Goal: Transaction & Acquisition: Purchase product/service

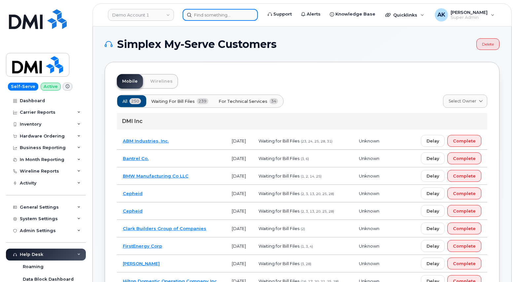
click at [210, 15] on input at bounding box center [220, 15] width 75 height 12
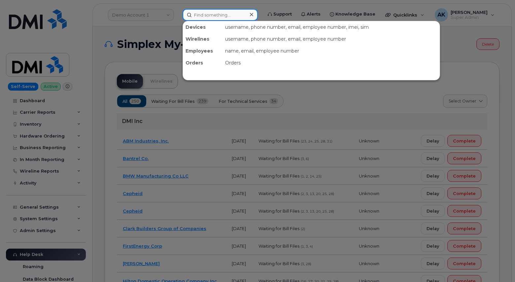
paste input "7575041060"
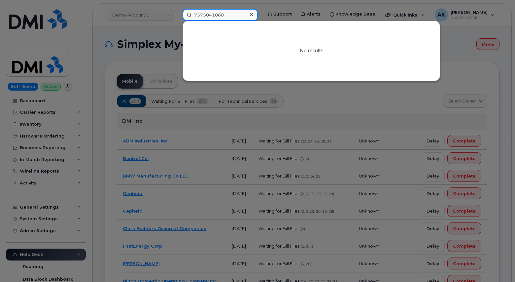
click at [240, 16] on input "7575041060" at bounding box center [220, 15] width 75 height 12
click at [235, 16] on input "7575041060" at bounding box center [220, 15] width 75 height 12
drag, startPoint x: 229, startPoint y: 17, endPoint x: 225, endPoint y: 17, distance: 3.6
click at [225, 17] on input "7575041060" at bounding box center [220, 15] width 75 height 12
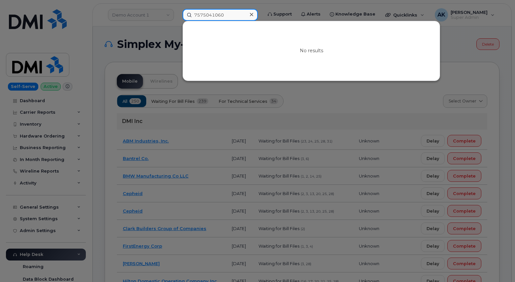
click at [226, 16] on input "7575041060" at bounding box center [220, 15] width 75 height 12
click at [228, 16] on input "7575041060" at bounding box center [220, 15] width 75 height 12
click at [203, 16] on input "7575041060" at bounding box center [220, 15] width 75 height 12
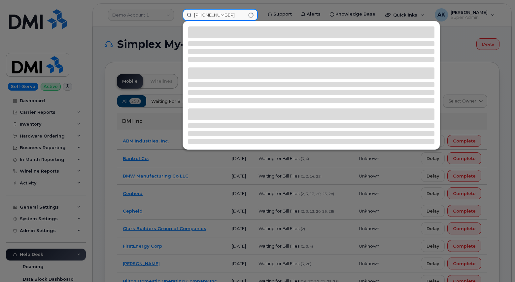
click at [213, 17] on input "757 5041060" at bounding box center [220, 15] width 75 height 12
click at [228, 15] on input "757 5041060" at bounding box center [220, 15] width 75 height 12
click at [214, 15] on input "757 5041060" at bounding box center [220, 15] width 75 height 12
click at [227, 15] on input "757 504 1060" at bounding box center [220, 15] width 75 height 12
click at [234, 16] on input "757 504 1060" at bounding box center [220, 15] width 75 height 12
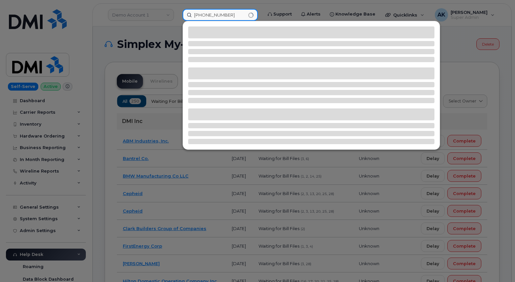
click at [234, 16] on input "757 504 1060" at bounding box center [220, 15] width 75 height 12
click at [209, 16] on input "757 504 1060" at bounding box center [220, 15] width 75 height 12
click at [206, 16] on input "757 504 1060" at bounding box center [220, 15] width 75 height 12
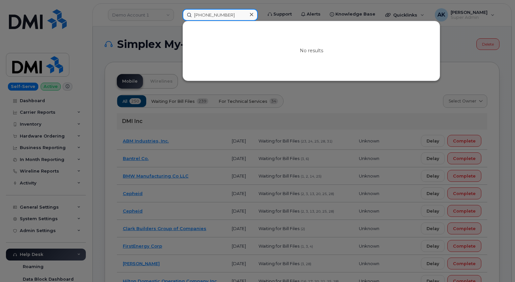
click at [212, 15] on input "757 504 1060" at bounding box center [220, 15] width 75 height 12
drag, startPoint x: 230, startPoint y: 17, endPoint x: 199, endPoint y: 14, distance: 30.6
click at [199, 14] on input "757 504 1060" at bounding box center [220, 15] width 75 height 12
click at [221, 15] on input "757 504 1060" at bounding box center [220, 15] width 75 height 12
click at [215, 15] on input "757 504 1060" at bounding box center [220, 15] width 75 height 12
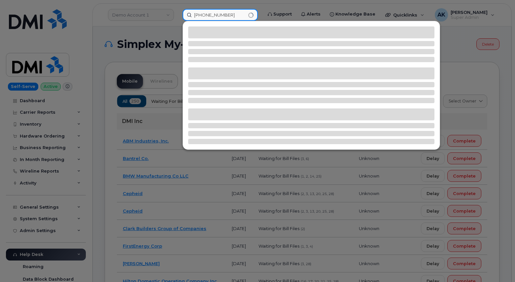
click at [206, 16] on input "757 5041060" at bounding box center [220, 15] width 75 height 12
click at [205, 15] on input "757 5041060" at bounding box center [220, 15] width 75 height 12
type input "7575041060"
drag, startPoint x: 213, startPoint y: 17, endPoint x: 168, endPoint y: 18, distance: 45.6
click at [177, 18] on div "7575041060" at bounding box center [220, 15] width 86 height 12
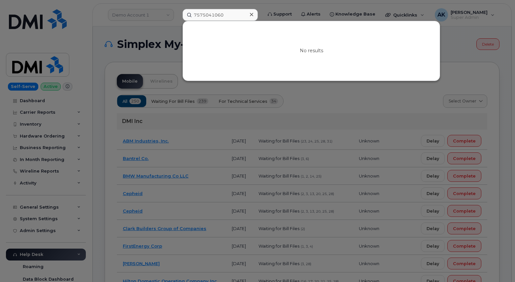
click at [253, 15] on icon at bounding box center [251, 14] width 3 height 5
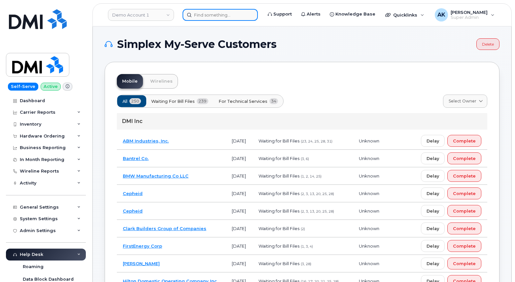
click at [198, 17] on input at bounding box center [220, 15] width 75 height 12
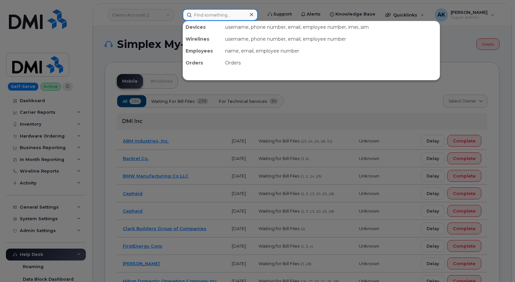
paste input "2163190100"
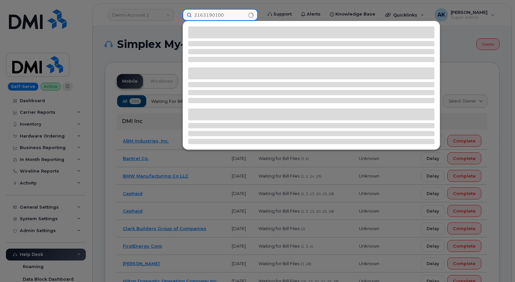
click at [231, 14] on input "2163190100" at bounding box center [220, 15] width 75 height 12
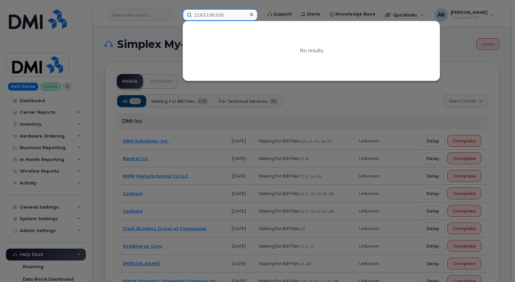
click at [231, 14] on input "2163190100" at bounding box center [220, 15] width 75 height 12
drag, startPoint x: 511, startPoint y: 13, endPoint x: 517, endPoint y: 13, distance: 6.0
click at [512, 13] on div at bounding box center [257, 141] width 515 height 282
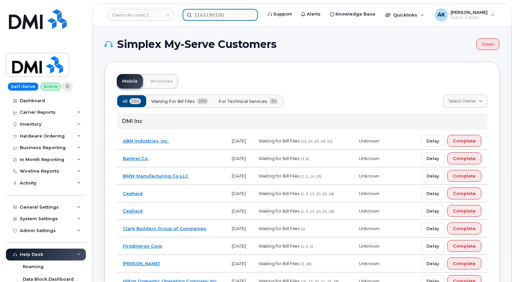
click at [231, 14] on input "2163190100" at bounding box center [220, 15] width 75 height 12
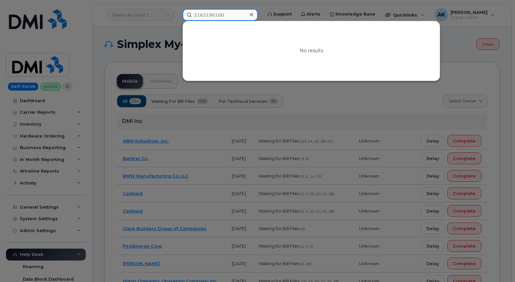
drag, startPoint x: 237, startPoint y: 15, endPoint x: 176, endPoint y: 12, distance: 60.9
click at [177, 12] on div "2163190100 No results" at bounding box center [220, 15] width 86 height 12
paste input "47782"
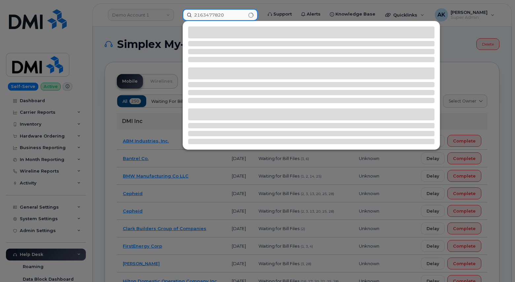
type input "2163477820"
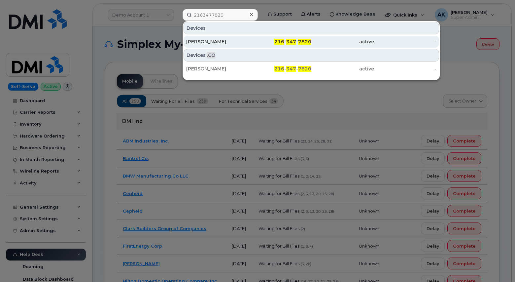
click at [225, 38] on div "MARICRUZ OSORIO RODRIGUEZ" at bounding box center [217, 42] width 63 height 12
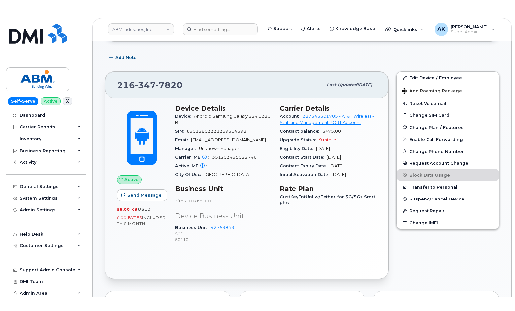
scroll to position [155, 0]
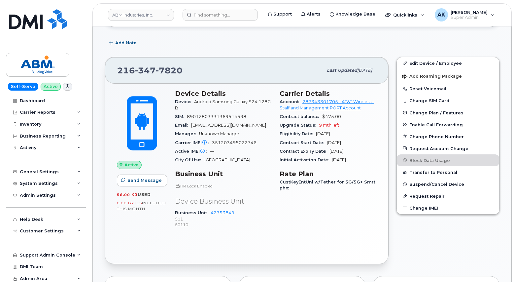
click at [257, 139] on div "Carrier IMEI Carrier IMEI is reported during the last billing cycle or change o…" at bounding box center [223, 142] width 97 height 9
click at [350, 227] on div "Carrier Details Account 287343301705 - AT&T Wireless - Staff and Management POR…" at bounding box center [328, 162] width 105 height 152
click at [365, 222] on div "Carrier Details Account 287343301705 - AT&T Wireless - Staff and Management POR…" at bounding box center [328, 162] width 105 height 152
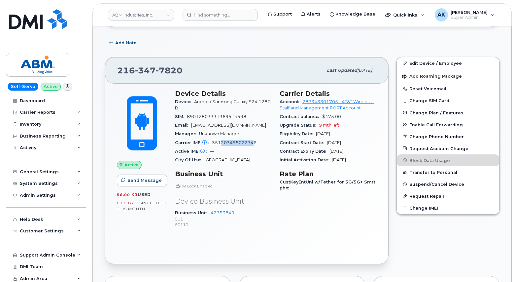
drag, startPoint x: 254, startPoint y: 144, endPoint x: 222, endPoint y: 146, distance: 32.2
click at [222, 146] on div "Carrier IMEI Carrier IMEI is reported during the last billing cycle or change o…" at bounding box center [223, 142] width 97 height 9
click at [255, 172] on h3 "Business Unit" at bounding box center [223, 174] width 97 height 8
click at [262, 173] on h3 "Business Unit" at bounding box center [223, 174] width 97 height 8
click at [287, 203] on div "Carrier Details Account 287343301705 - AT&T Wireless - Staff and Management POR…" at bounding box center [328, 162] width 105 height 152
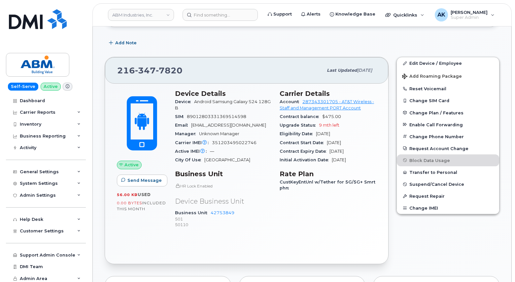
click at [288, 203] on div "Carrier Details Account 287343301705 - AT&T Wireless - Staff and Management POR…" at bounding box center [328, 162] width 105 height 152
click at [339, 226] on div "Carrier Details Account 287343301705 - AT&T Wireless - Staff and Management POR…" at bounding box center [328, 162] width 105 height 152
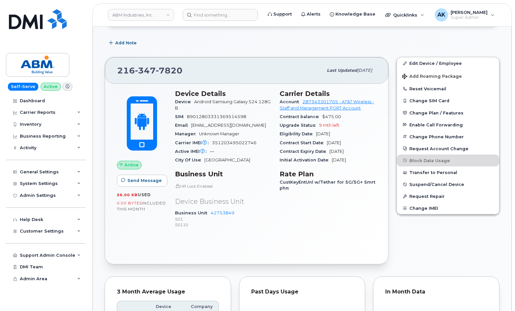
click at [173, 70] on span "7820" at bounding box center [169, 70] width 27 height 10
copy span "216 347 7820"
click at [198, 18] on input at bounding box center [220, 15] width 75 height 12
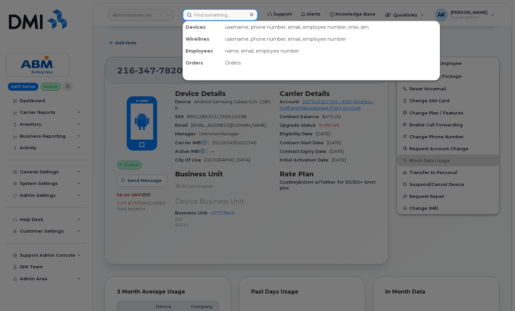
paste input "6043459064"
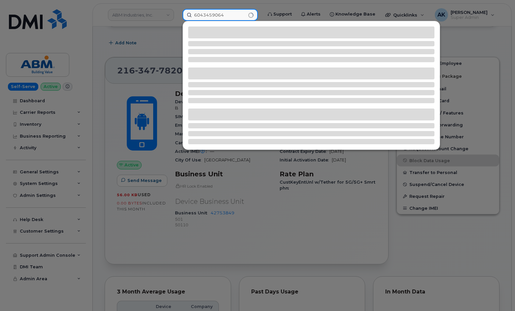
type input "6043459064"
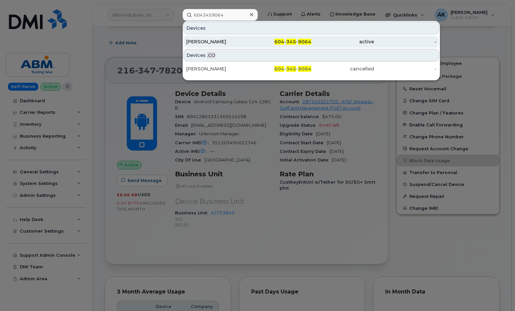
click at [238, 46] on div "Florence Champagne" at bounding box center [217, 42] width 63 height 12
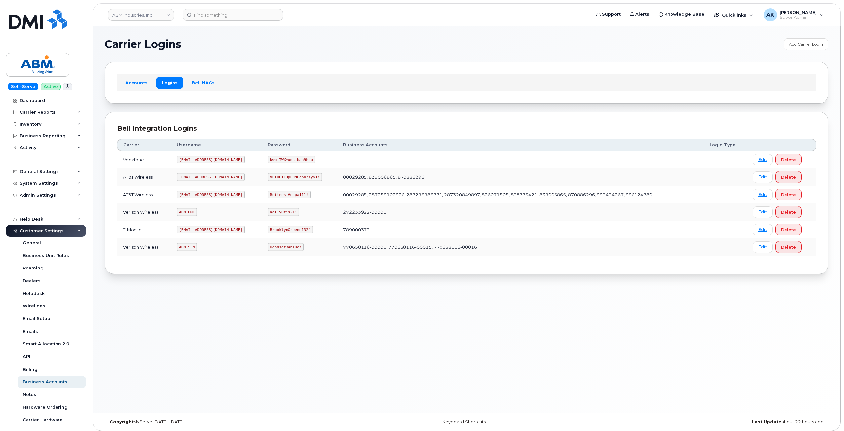
click at [198, 196] on code "[EMAIL_ADDRESS][DOMAIN_NAME]" at bounding box center [211, 195] width 68 height 8
click at [198, 196] on code "abm@dminc.com" at bounding box center [211, 195] width 68 height 8
copy code "abm@dminc.com"
drag, startPoint x: 282, startPoint y: 195, endPoint x: 249, endPoint y: 193, distance: 33.4
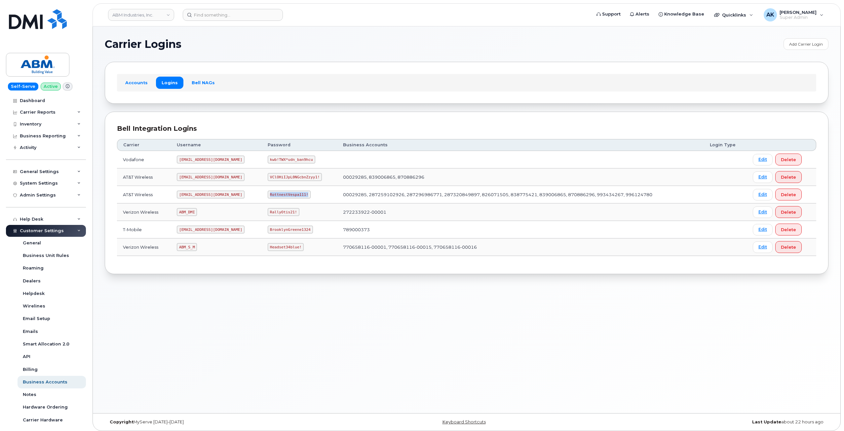
click at [268, 193] on code "RottnestVespa111!" at bounding box center [289, 195] width 43 height 8
copy code "RottnestVespa111!"
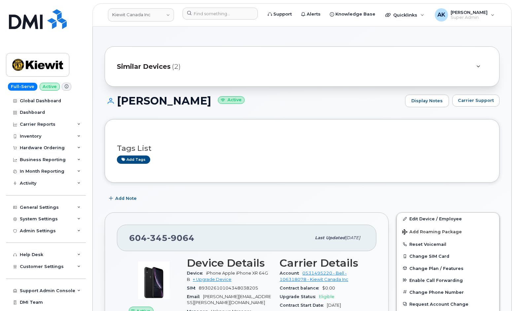
drag, startPoint x: 234, startPoint y: 102, endPoint x: 119, endPoint y: 96, distance: 115.5
click at [119, 96] on h1 "Florence Champagne Active" at bounding box center [253, 101] width 297 height 12
copy h1 "[PERSON_NAME]"
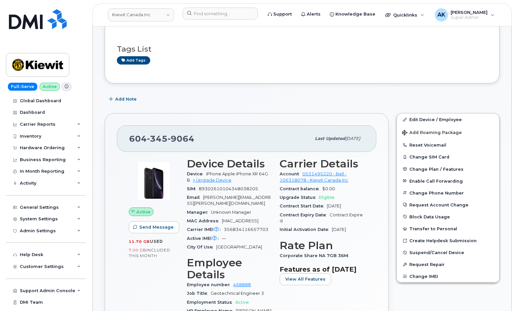
scroll to position [132, 0]
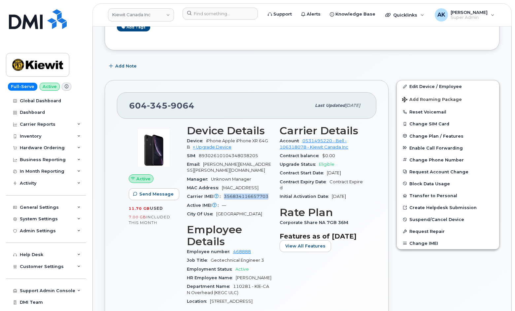
drag, startPoint x: 269, startPoint y: 197, endPoint x: 225, endPoint y: 198, distance: 44.6
click at [225, 198] on div "Carrier IMEI Carrier IMEI is reported during the last billing cycle or change o…" at bounding box center [229, 196] width 85 height 9
copy span "356834116657703"
drag, startPoint x: 207, startPoint y: 170, endPoint x: 204, endPoint y: 164, distance: 6.8
click at [204, 164] on div "Email FLORENCE.SOQUILA@KIEWIT.COM" at bounding box center [229, 167] width 85 height 15
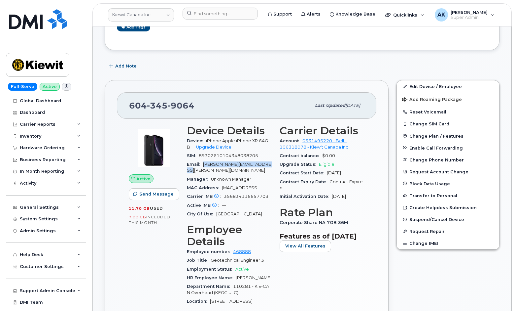
copy span "FLORENCE.SOQUILA@KIEWIT.COM"
click at [324, 179] on div "Contract Expiry Date Contract Expired" at bounding box center [322, 184] width 85 height 15
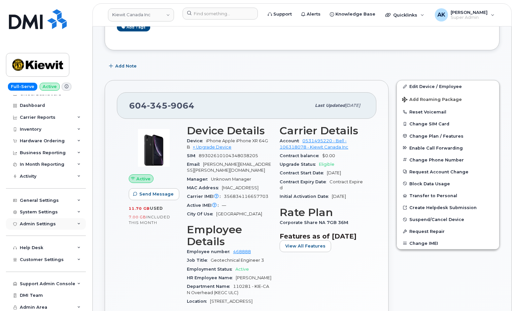
scroll to position [9, 0]
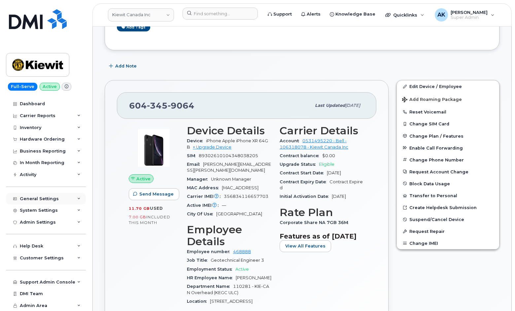
click at [46, 201] on div "General Settings" at bounding box center [39, 198] width 39 height 5
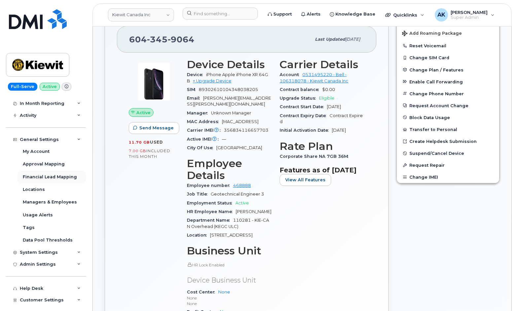
scroll to position [75, 0]
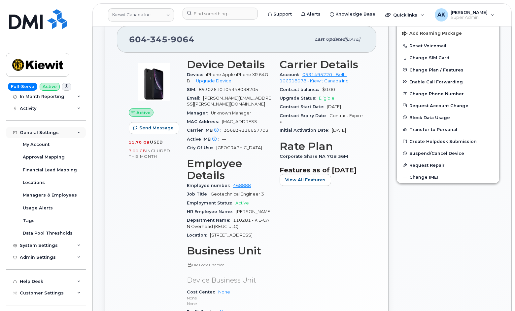
click at [62, 132] on div "General Settings" at bounding box center [46, 133] width 80 height 12
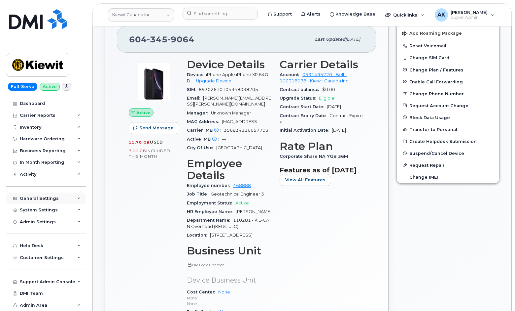
scroll to position [9, 0]
click at [53, 247] on div "Help Desk" at bounding box center [46, 246] width 80 height 12
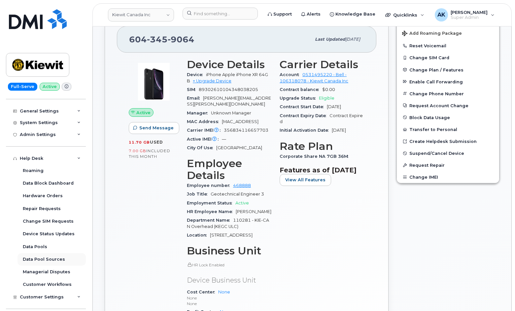
scroll to position [108, 0]
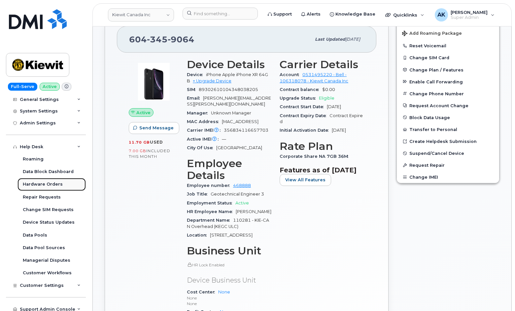
click at [41, 185] on div "Hardware Orders" at bounding box center [43, 184] width 40 height 6
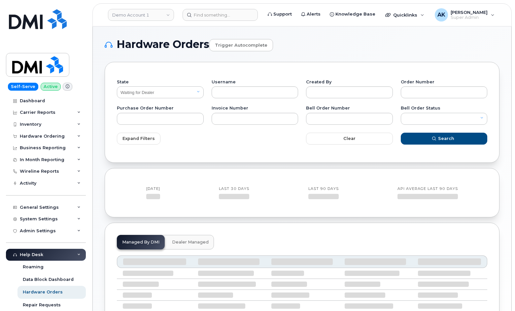
select select "Waiting for Dealer"
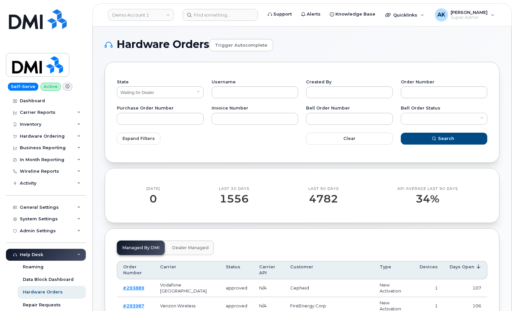
click at [259, 149] on form "State All Open Closed Cancelled Waiting for Dealer Waiting On Bell Data Postpon…" at bounding box center [302, 112] width 371 height 76
click at [154, 95] on select "All Open Closed Cancelled Waiting for Dealer Waiting On Bell Data Postponed" at bounding box center [160, 92] width 87 height 12
click at [162, 91] on select "All Open Closed Cancelled Waiting for Dealer Waiting On Bell Data Postponed" at bounding box center [160, 92] width 87 height 12
click at [284, 47] on h1 "Hardware Orders Trigger autocomplete" at bounding box center [302, 44] width 395 height 13
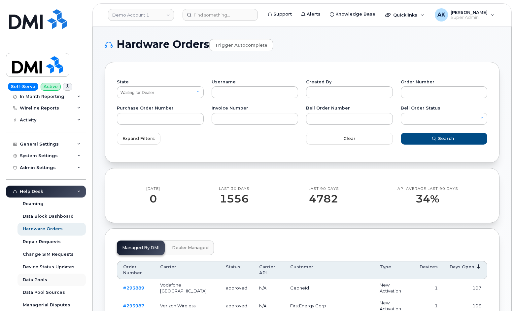
scroll to position [66, 0]
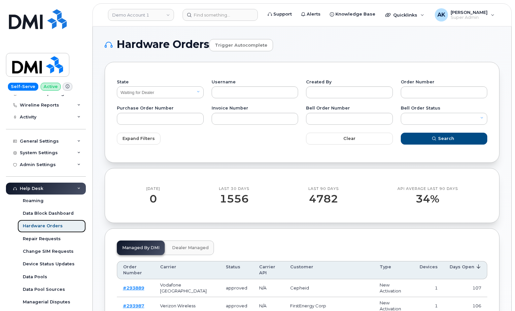
click at [55, 226] on div "Hardware Orders" at bounding box center [43, 226] width 40 height 6
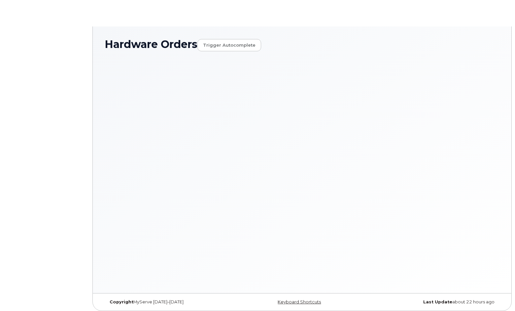
select select "Waiting for Dealer"
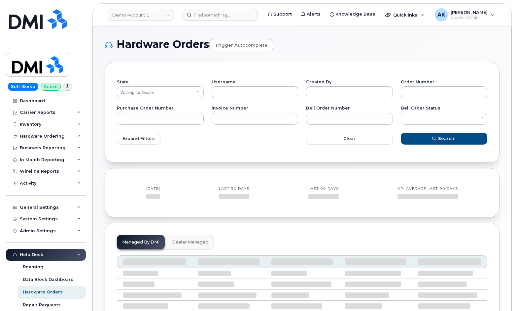
click at [200, 148] on div "Expand Filters" at bounding box center [207, 139] width 189 height 20
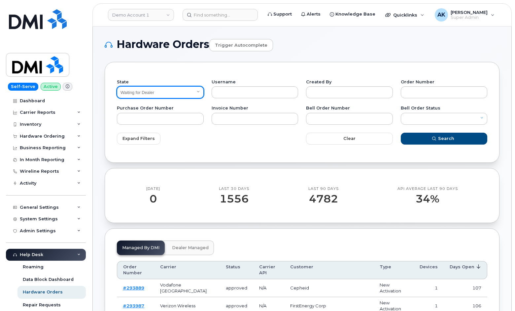
click at [194, 91] on select "All Open Closed Cancelled Waiting for Dealer Waiting On Bell Data Postponed" at bounding box center [160, 92] width 87 height 12
click at [195, 91] on select "All Open Closed Cancelled Waiting for Dealer Waiting On Bell Data Postponed" at bounding box center [160, 92] width 87 height 12
click at [237, 71] on div "State All Open Closed Cancelled Waiting for Dealer Waiting On Bell Data Postpon…" at bounding box center [302, 112] width 395 height 100
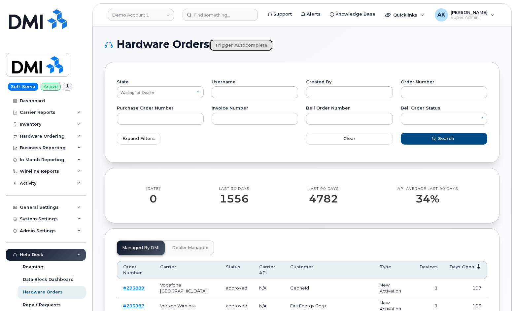
click at [244, 46] on link "Trigger autocomplete" at bounding box center [241, 45] width 64 height 12
click at [325, 52] on div "Hardware Orders Trigger autocomplete" at bounding box center [302, 49] width 395 height 23
click at [326, 52] on div "Hardware Orders Trigger autocomplete" at bounding box center [302, 49] width 395 height 23
click at [238, 143] on div "Expand Filters" at bounding box center [207, 139] width 189 height 20
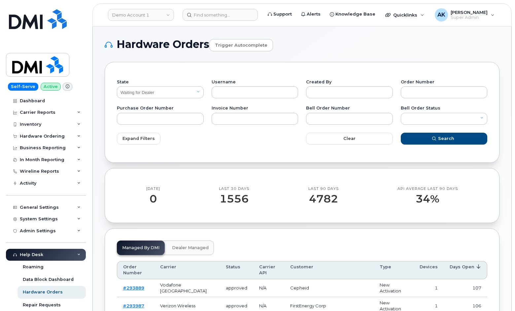
drag, startPoint x: 181, startPoint y: 144, endPoint x: 185, endPoint y: 138, distance: 7.8
click at [183, 142] on div "Expand Filters" at bounding box center [207, 139] width 189 height 20
click at [244, 88] on input "text" at bounding box center [255, 92] width 87 height 12
click at [246, 94] on input "text" at bounding box center [255, 92] width 87 height 12
click at [229, 133] on div "Expand Filters" at bounding box center [207, 139] width 189 height 20
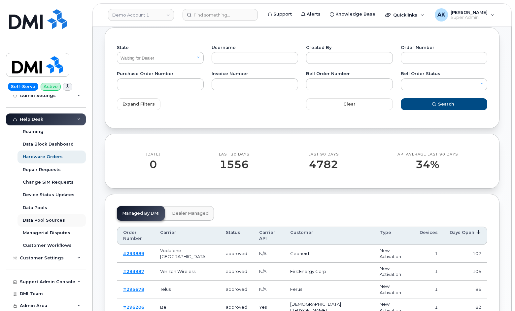
scroll to position [66, 0]
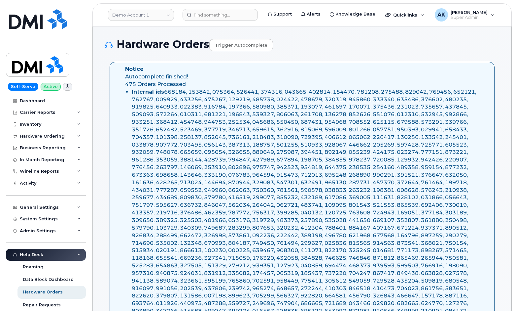
select select "Waiting for Dealer"
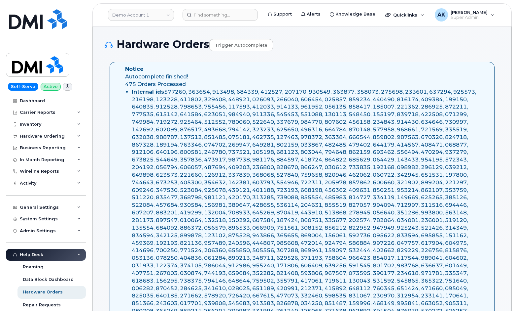
select select "Waiting for Dealer"
drag, startPoint x: 206, startPoint y: 127, endPoint x: 202, endPoint y: 125, distance: 4.6
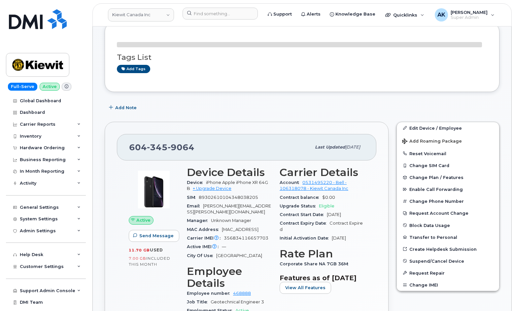
scroll to position [99, 0]
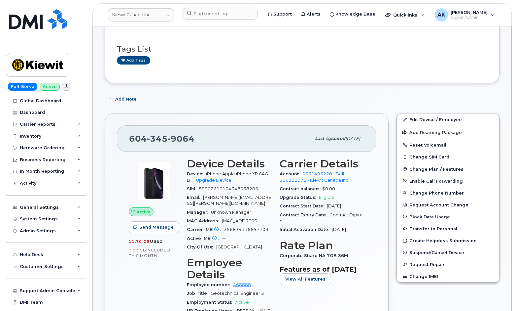
click at [206, 96] on div "Add Note" at bounding box center [302, 99] width 395 height 12
click at [213, 180] on link "+ Upgrade Device" at bounding box center [212, 179] width 39 height 5
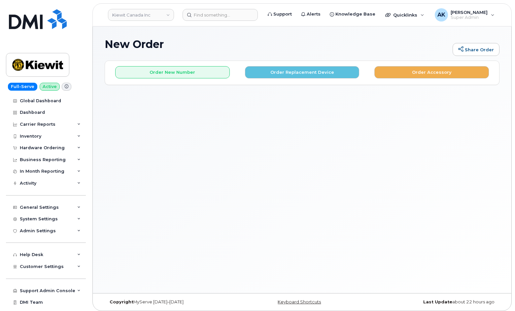
drag, startPoint x: 357, startPoint y: 126, endPoint x: 358, endPoint y: 122, distance: 3.6
click at [357, 126] on div "New Order Share Order × Share This Order If you want to allow others to create …" at bounding box center [302, 159] width 419 height 266
click at [249, 60] on div "New Order Share Order" at bounding box center [302, 49] width 395 height 22
click at [296, 69] on button "Order Replacement Device" at bounding box center [302, 72] width 115 height 12
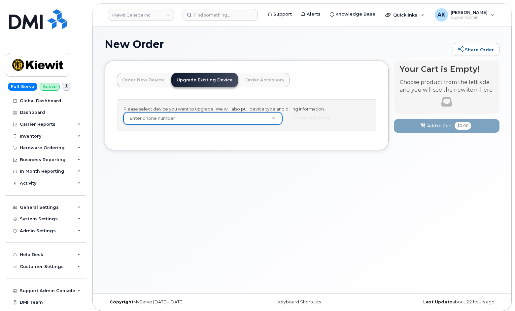
paste input "6043459064"
type input "6043459064"
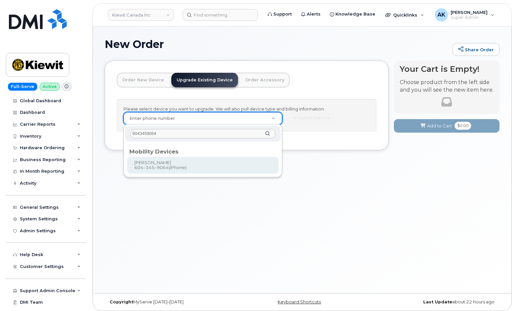
type input "599615"
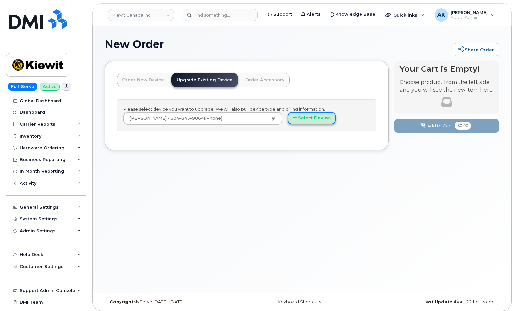
click at [321, 122] on button "Select Device" at bounding box center [312, 118] width 48 height 12
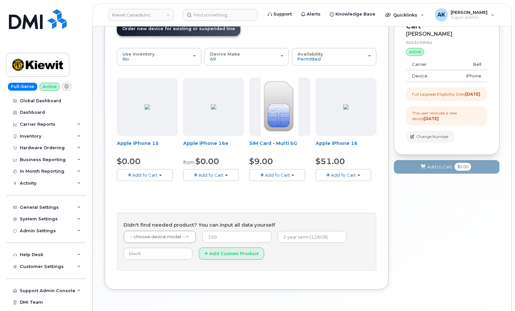
scroll to position [66, 0]
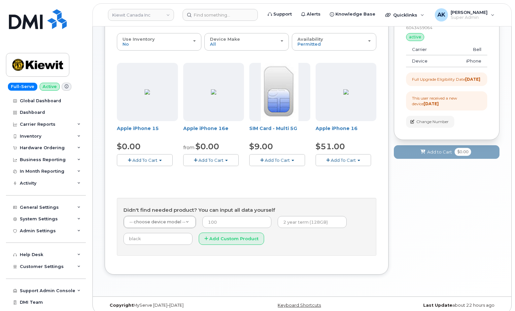
click at [370, 199] on div "Didn't find needed product? You can input all data yourself -- choose device mo…" at bounding box center [247, 227] width 260 height 58
click at [370, 198] on div "Didn't find needed product? You can input all data yourself -- choose device mo…" at bounding box center [247, 227] width 260 height 58
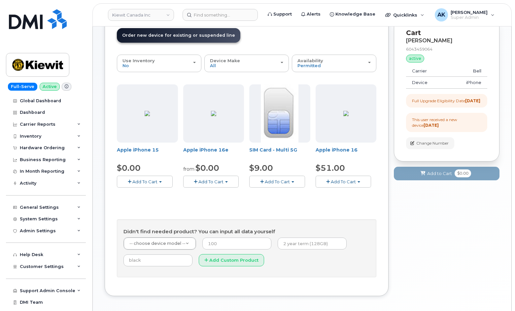
scroll to position [33, 0]
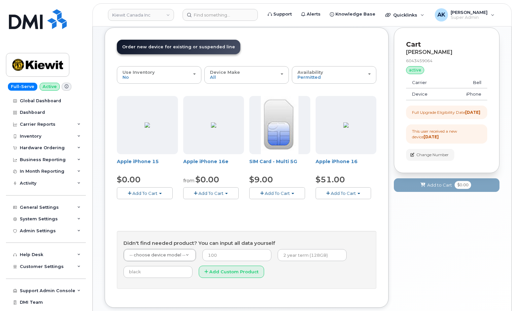
click at [344, 223] on div "Apple iPhone 15 $0.00 Add To Cart Model Black 128 GB is available $0.00 - 3-yea…" at bounding box center [247, 192] width 260 height 193
click at [365, 192] on button "Add To Cart" at bounding box center [344, 193] width 56 height 12
click at [362, 204] on span "Model Black 128 GB is available" at bounding box center [363, 205] width 69 height 5
click at [318, 217] on div "Apple iPhone 15 $0.00 Add To Cart Model Black 128 GB is available $0.00 - 3-yea…" at bounding box center [247, 192] width 260 height 193
click at [334, 195] on span "Add To Cart" at bounding box center [343, 192] width 25 height 5
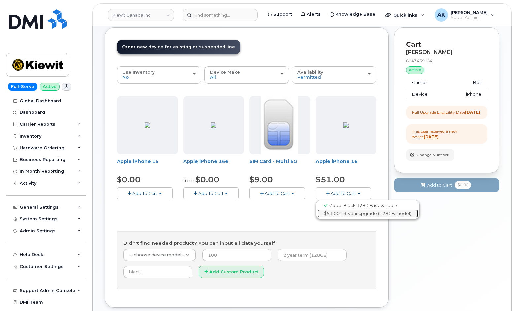
click at [348, 214] on link "$51.00 - 3-year upgrade (128GB model)" at bounding box center [368, 213] width 101 height 8
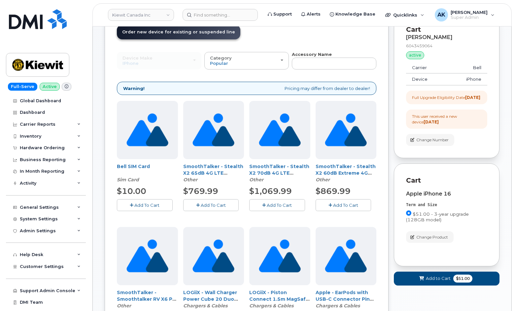
scroll to position [0, 0]
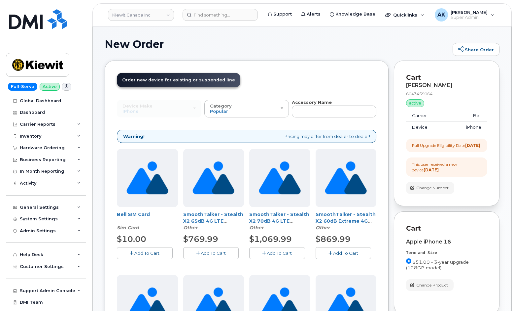
drag, startPoint x: 288, startPoint y: 139, endPoint x: 284, endPoint y: 141, distance: 4.6
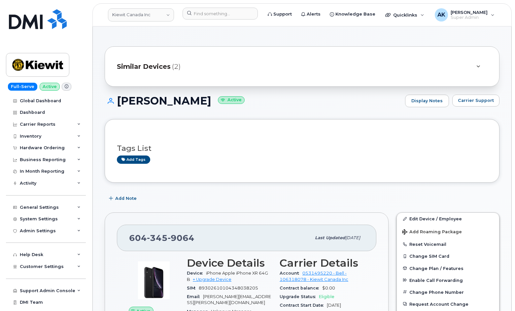
click at [213, 193] on div "Add Note" at bounding box center [302, 198] width 395 height 12
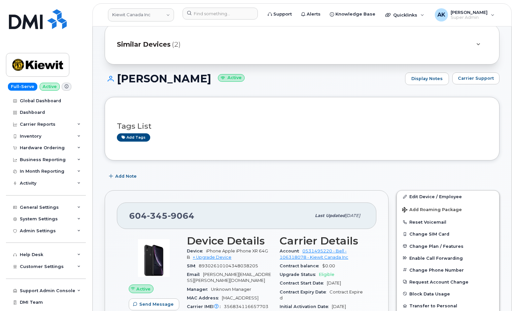
scroll to position [33, 0]
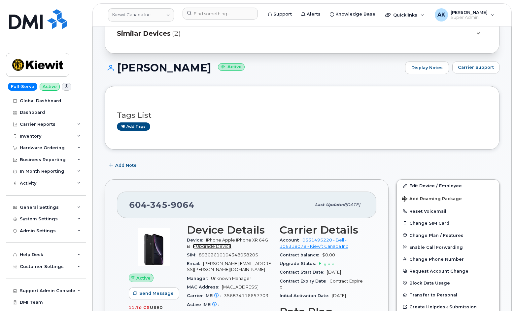
click at [214, 247] on link "+ Upgrade Device" at bounding box center [212, 246] width 39 height 5
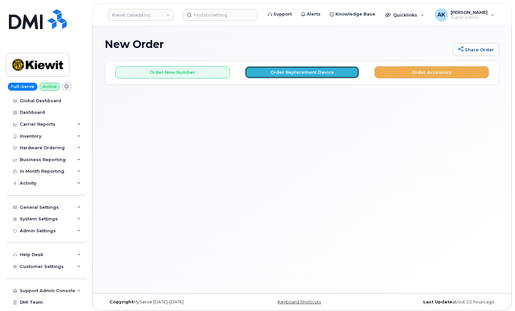
click at [286, 73] on button "Order Replacement Device" at bounding box center [302, 72] width 115 height 12
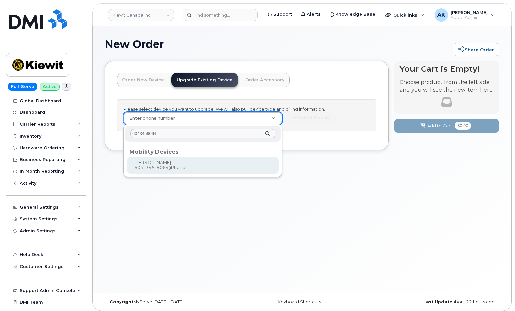
type input "6043459064"
type input "599615"
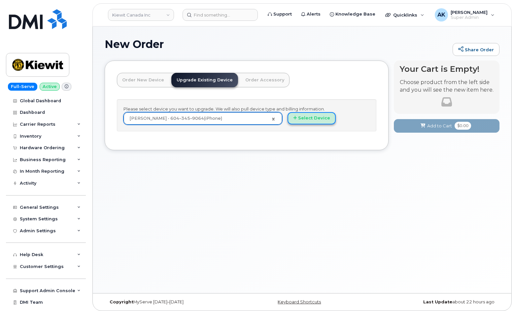
click at [315, 119] on button "Select Device" at bounding box center [312, 118] width 48 height 12
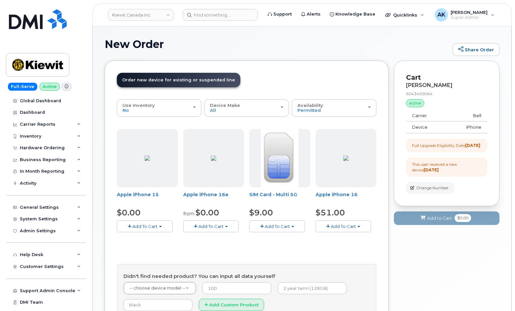
click at [344, 161] on img at bounding box center [346, 157] width 5 height 5
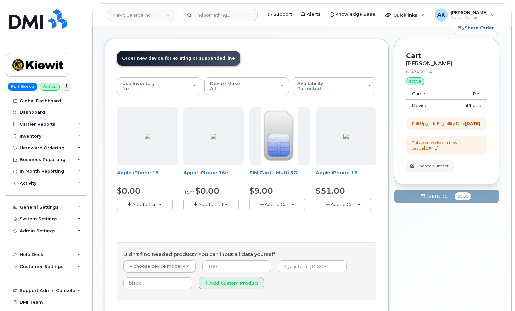
scroll to position [66, 0]
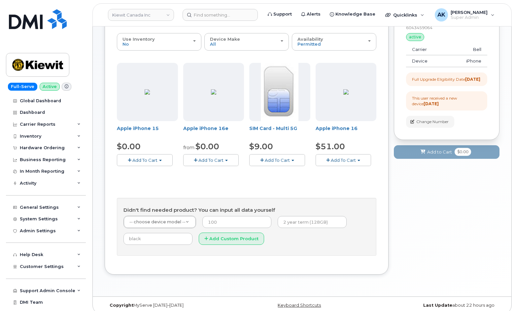
click at [341, 160] on span "Add To Cart" at bounding box center [343, 159] width 25 height 5
click at [339, 172] on span "Model Black 128 GB is available" at bounding box center [363, 171] width 69 height 5
click at [357, 160] on button "Add To Cart" at bounding box center [344, 160] width 56 height 12
click at [343, 161] on span "Add To Cart" at bounding box center [343, 159] width 25 height 5
click at [291, 191] on div "Apple iPhone 15 $0.00 Add To Cart Model Black 128 GB is available $0.00 - 3-yea…" at bounding box center [247, 159] width 260 height 193
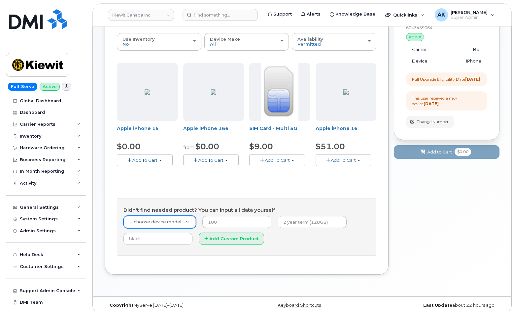
click at [291, 191] on div "Apple iPhone 15 $0.00 Add To Cart Model Black 128 GB is available $0.00 - 3-yea…" at bounding box center [247, 159] width 260 height 193
click at [348, 164] on button "Add To Cart" at bounding box center [344, 160] width 56 height 12
click at [342, 173] on span "Model Black 128 GB is available" at bounding box center [363, 171] width 69 height 5
click at [346, 165] on button "Add To Cart" at bounding box center [344, 160] width 56 height 12
click at [335, 182] on link "$51.00 - 3-year upgrade (128GB model)" at bounding box center [368, 180] width 101 height 8
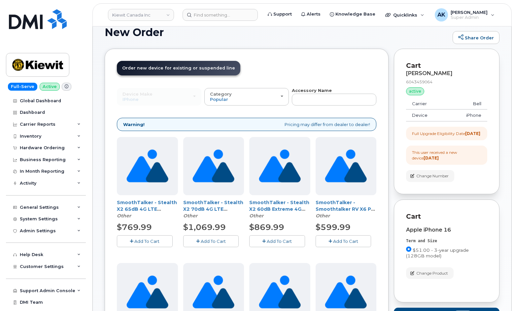
scroll to position [33, 0]
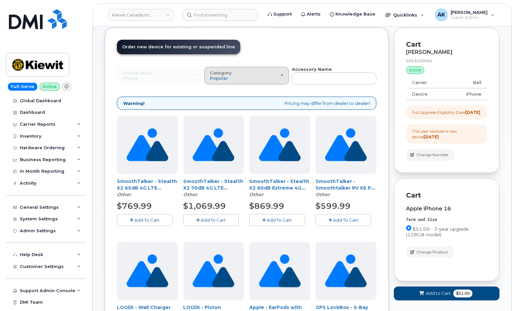
click at [263, 71] on div "Category Popular" at bounding box center [246, 75] width 73 height 10
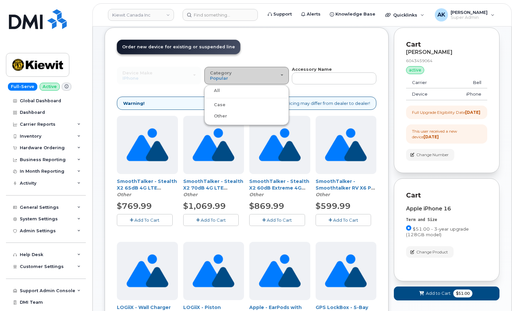
click at [268, 74] on div "Category Popular" at bounding box center [246, 75] width 73 height 10
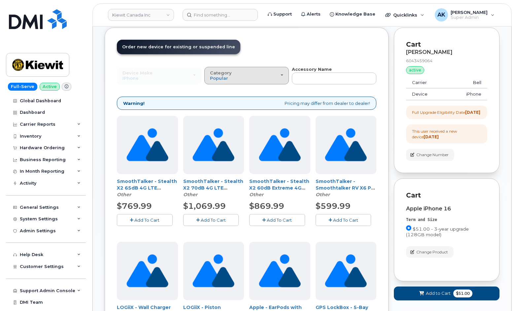
click at [268, 75] on div "Category Popular" at bounding box center [246, 75] width 73 height 10
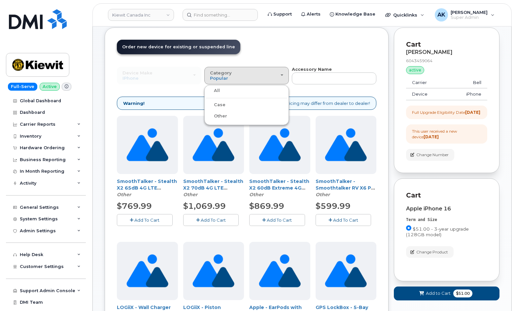
click at [256, 102] on div "Case" at bounding box center [246, 105] width 81 height 8
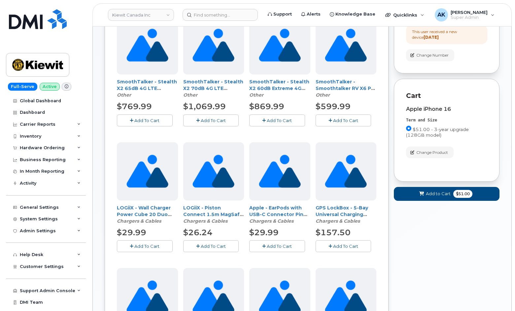
scroll to position [132, 0]
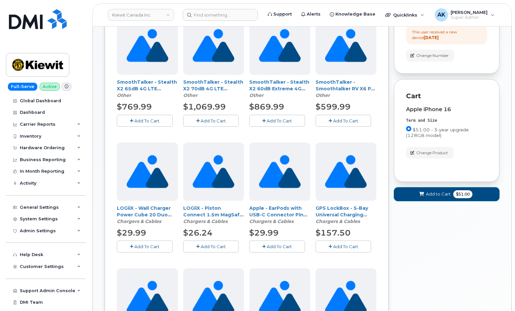
click at [428, 196] on span "Add to Cart" at bounding box center [438, 194] width 25 height 6
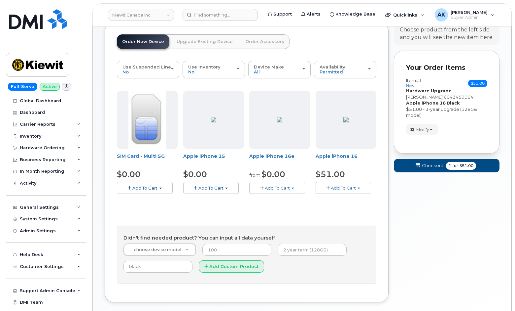
scroll to position [7, 0]
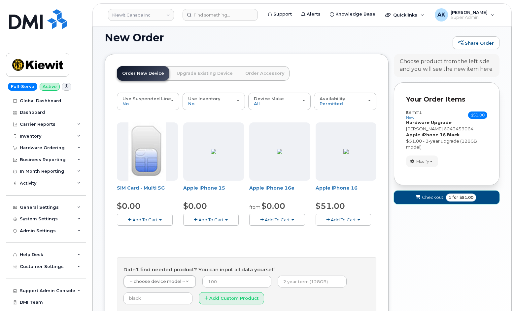
click at [417, 200] on span "submit" at bounding box center [418, 197] width 6 height 6
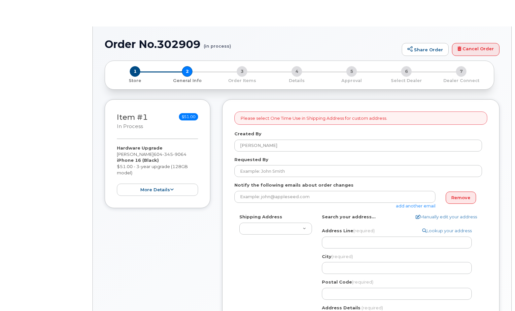
select select
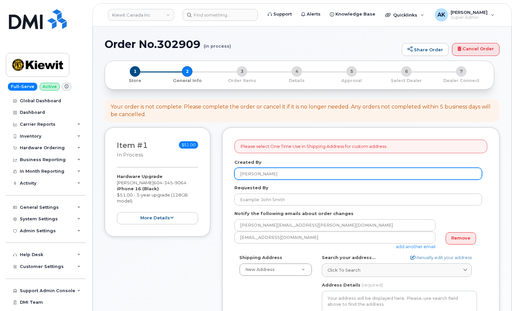
scroll to position [33, 0]
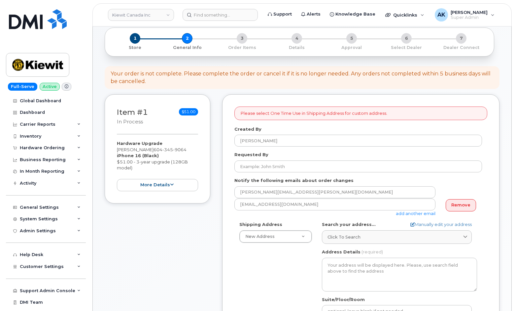
click at [266, 271] on div "Shipping Address New Address New Address Beaver Marine Limited [GEOGRAPHIC_DATA…" at bounding box center [359, 297] width 248 height 152
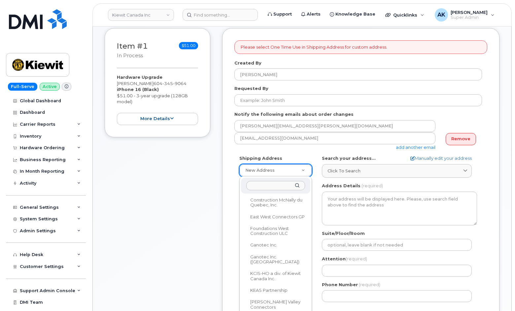
scroll to position [63, 0]
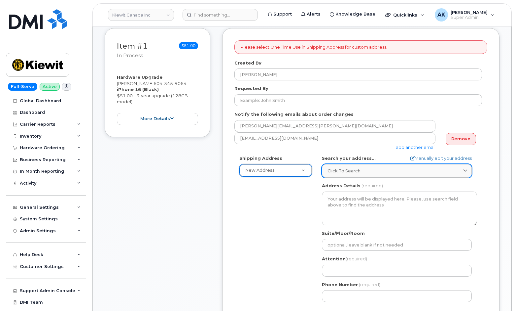
click at [363, 171] on div "Click to search" at bounding box center [397, 171] width 139 height 6
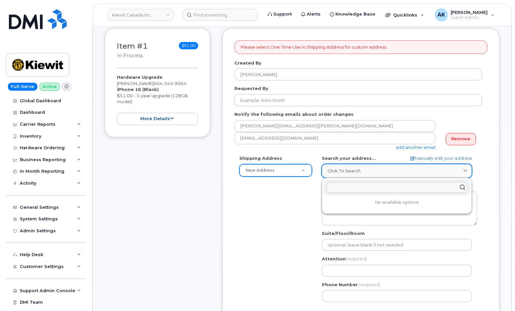
click at [373, 169] on div "Click to search" at bounding box center [397, 171] width 139 height 6
paste input "[STREET_ADDRESS]"
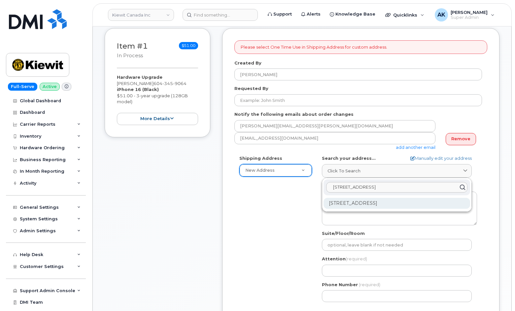
type input "[STREET_ADDRESS]"
click at [414, 204] on div "[STREET_ADDRESS]" at bounding box center [397, 203] width 147 height 11
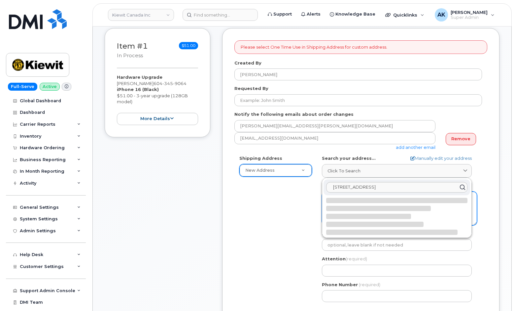
select select
type textarea "[STREET_ADDRESS]"
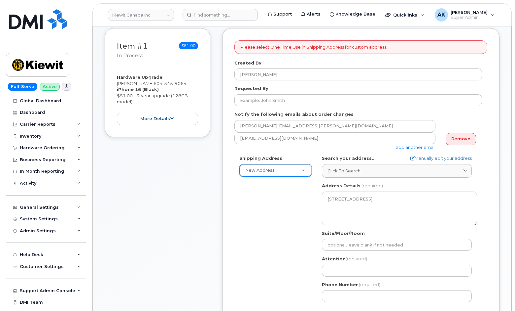
click at [485, 224] on div "Shipping Address New Address New Address Beaver Marine Limited [GEOGRAPHIC_DATA…" at bounding box center [361, 231] width 253 height 152
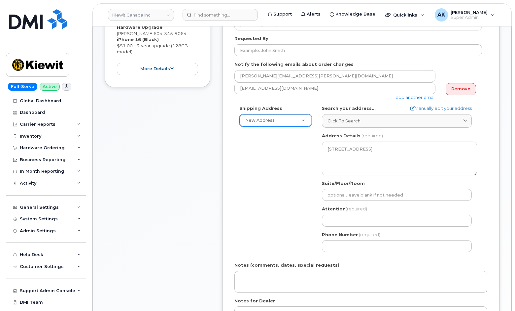
scroll to position [165, 0]
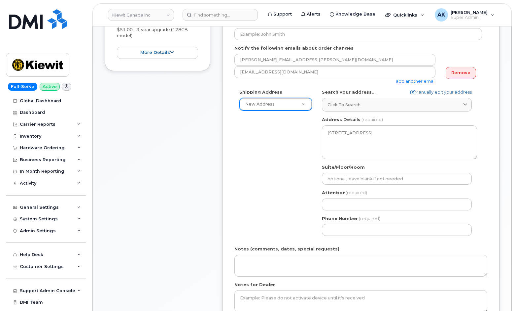
click at [304, 196] on div "Shipping Address New Address New Address Beaver Marine Limited [GEOGRAPHIC_DATA…" at bounding box center [359, 165] width 248 height 152
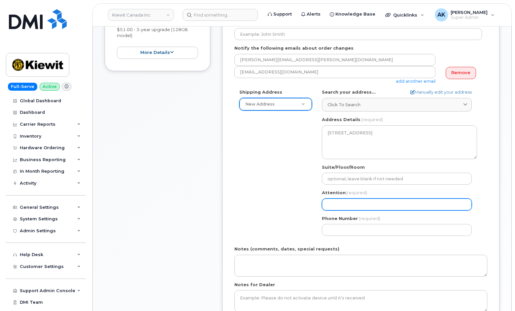
click at [346, 204] on input "Attention (required)" at bounding box center [397, 204] width 150 height 12
click at [350, 205] on input "Attention (required)" at bounding box center [397, 204] width 150 height 12
paste input "[PERSON_NAME]"
select select
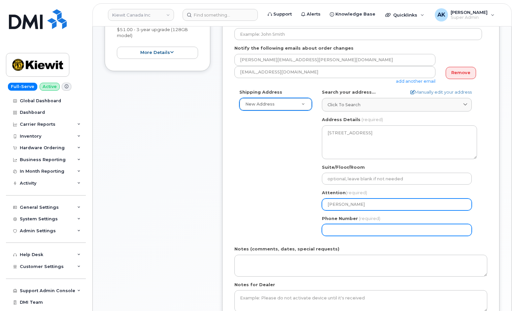
type input "[PERSON_NAME]"
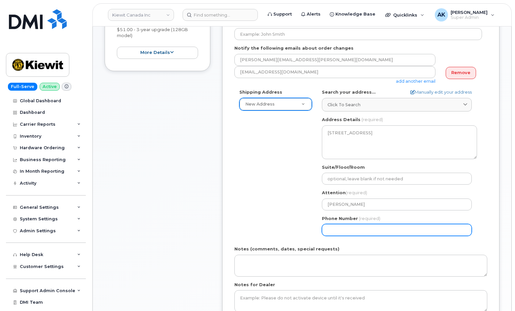
click at [375, 229] on input "Phone Number" at bounding box center [397, 230] width 150 height 12
click at [372, 234] on input "Phone Number" at bounding box center [397, 230] width 150 height 12
paste input "6043459064"
select select
type input "6043459064"
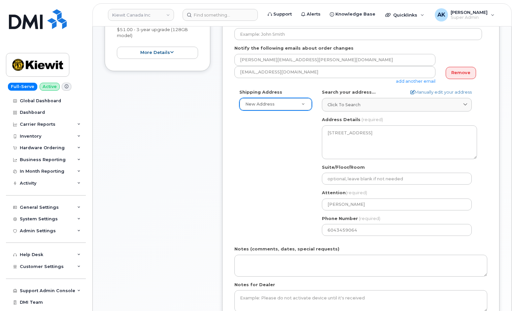
click at [296, 230] on div "Shipping Address New Address New Address Beaver Marine Limited [GEOGRAPHIC_DATA…" at bounding box center [359, 165] width 248 height 152
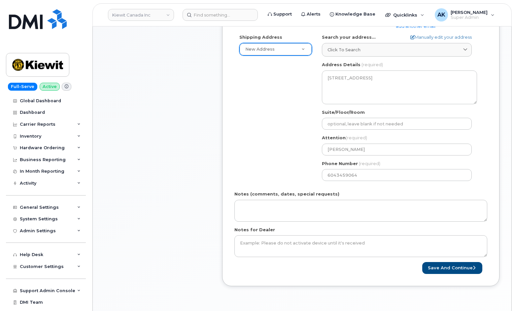
scroll to position [222, 0]
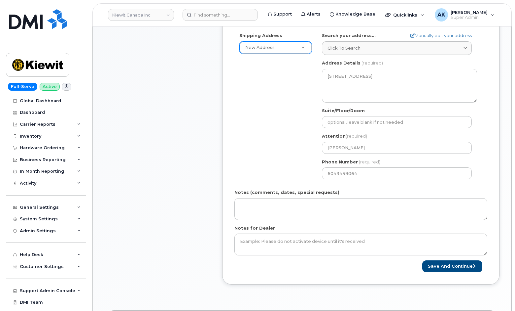
click at [263, 156] on div "Shipping Address New Address New Address Beaver Marine Limited [GEOGRAPHIC_DATA…" at bounding box center [359, 108] width 248 height 152
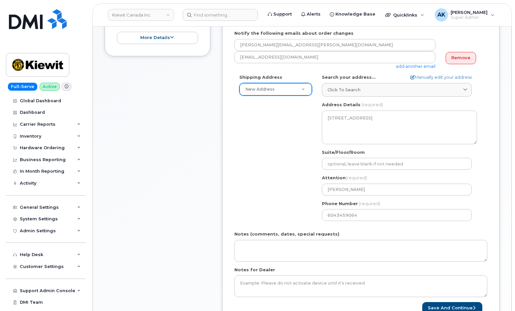
scroll to position [189, 0]
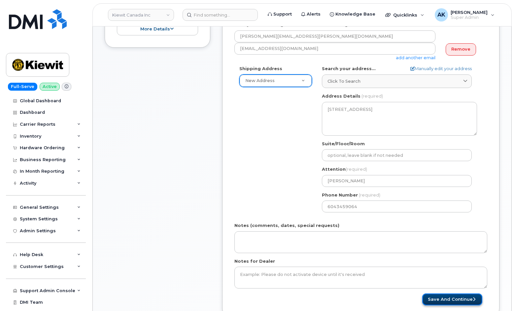
click at [446, 298] on button "Save and Continue" at bounding box center [453, 299] width 60 height 12
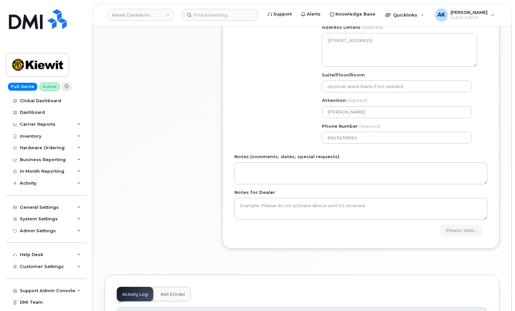
scroll to position [222, 0]
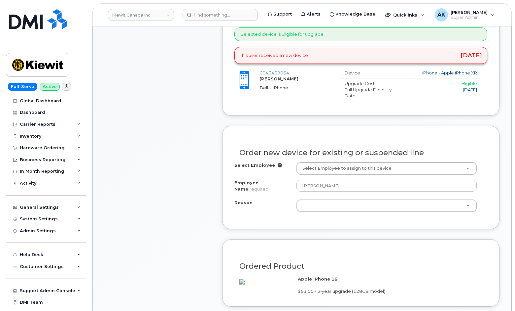
scroll to position [264, 0]
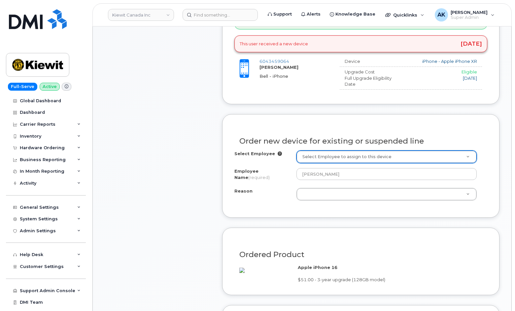
paste input "[PERSON_NAME]"
type input "[PERSON_NAME]"
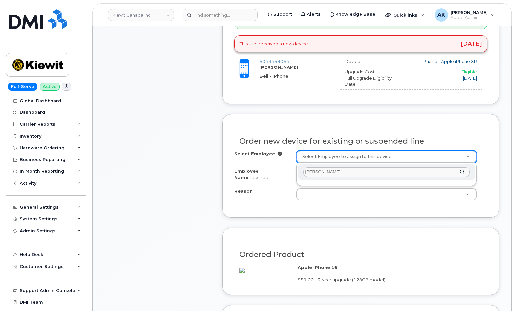
click at [444, 174] on input "[PERSON_NAME]" at bounding box center [387, 172] width 167 height 10
paste input "[PERSON_NAME]"
type input "[PERSON_NAME]"
click at [344, 172] on input "[PERSON_NAME]" at bounding box center [387, 172] width 167 height 10
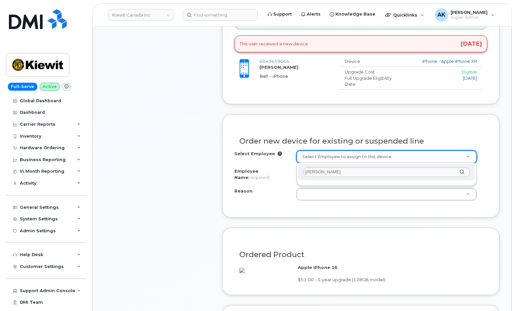
click at [358, 172] on input "[PERSON_NAME]" at bounding box center [387, 172] width 167 height 10
click at [349, 171] on input "[PERSON_NAME]" at bounding box center [387, 172] width 167 height 10
click at [318, 174] on input "[PERSON_NAME]" at bounding box center [387, 172] width 167 height 10
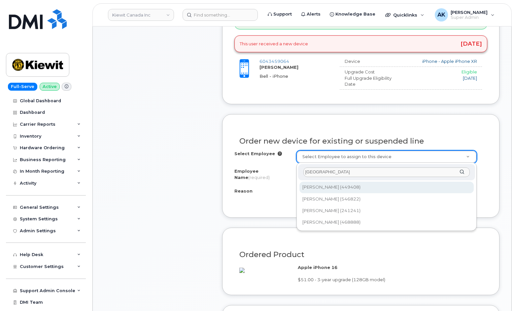
click at [344, 174] on input "Florence" at bounding box center [387, 172] width 167 height 10
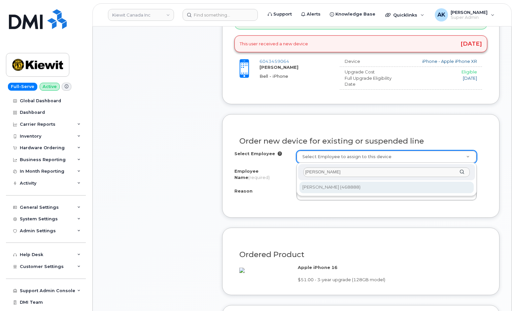
type input "Florence soquila"
type input "1258082"
type input "[PERSON_NAME]"
select select
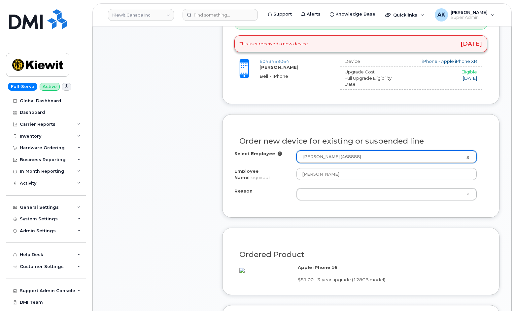
click at [497, 177] on div "Order new device for existing or suspended line Select Employee Florence Soquil…" at bounding box center [361, 165] width 278 height 103
click at [261, 207] on div "Order new device for existing or suspended line Select Employee Florence Soquil…" at bounding box center [361, 165] width 278 height 103
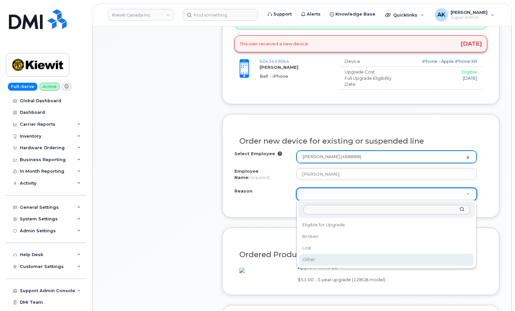
select select "other"
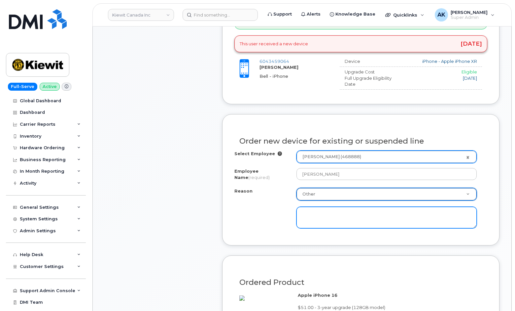
click at [332, 215] on textarea at bounding box center [387, 218] width 181 height 22
type textarea "Battery not holding"
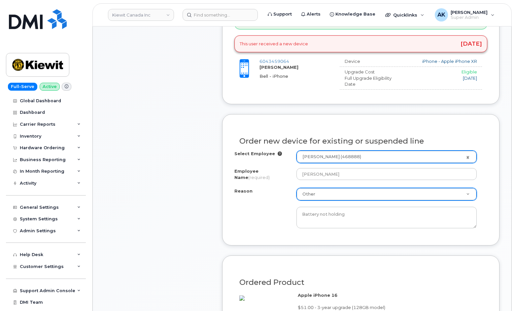
click at [282, 218] on div "Reason Other Reason Eligible for Upgrade Broken Lost Other Battery not holding" at bounding box center [361, 208] width 253 height 40
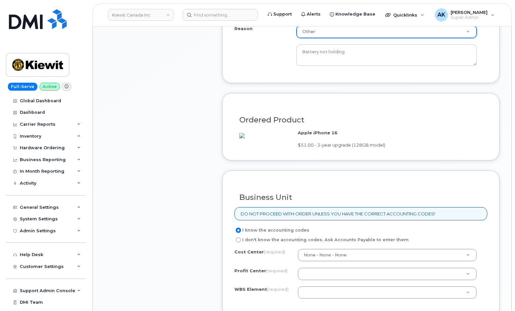
scroll to position [463, 0]
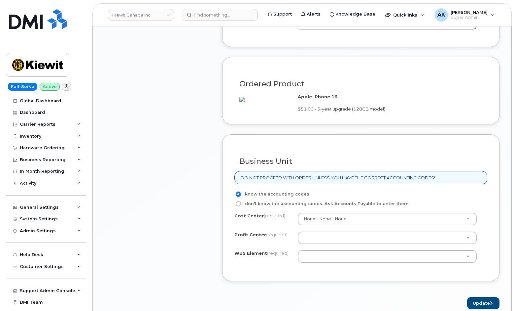
click at [473, 196] on div "Business Unit DO NOT PROCEED WITH ORDER UNLESS YOU HAVE THE CORRECT ACCOUNTING …" at bounding box center [361, 207] width 278 height 147
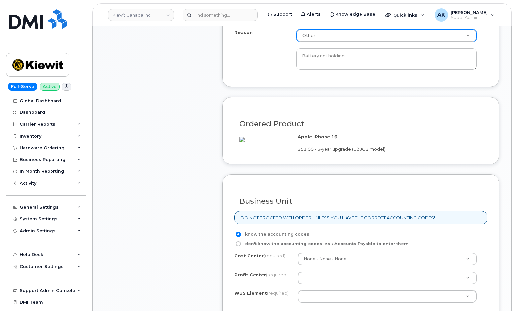
scroll to position [562, 0]
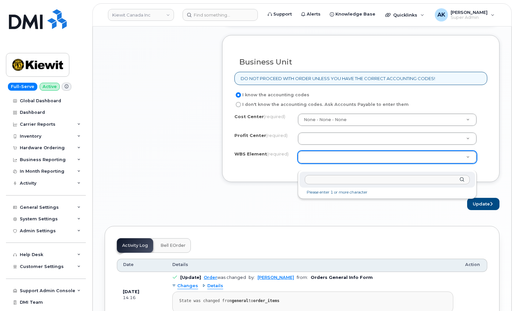
type input "110281.1356"
click at [330, 192] on li "Please enter 1 or more character" at bounding box center [387, 192] width 173 height 7
paste input "110281.1356"
type input "110281.1356"
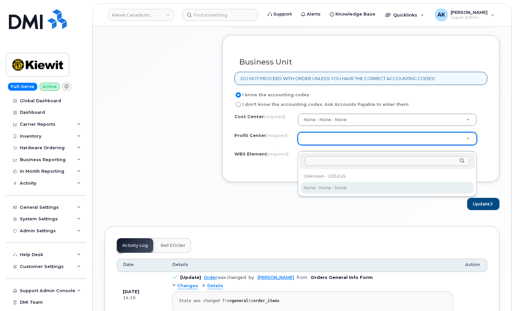
select select "None"
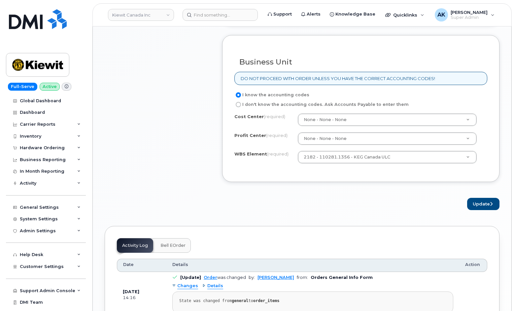
drag, startPoint x: 474, startPoint y: 209, endPoint x: 380, endPoint y: 208, distance: 93.8
click at [380, 208] on div "Update" at bounding box center [361, 204] width 278 height 12
click at [384, 210] on div "Update" at bounding box center [361, 204] width 278 height 12
click at [476, 210] on button "Update" at bounding box center [484, 204] width 32 height 12
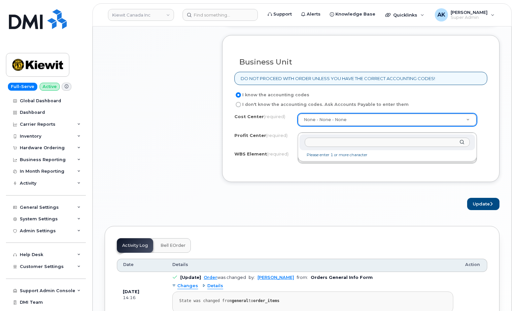
click at [349, 155] on li "Please enter 1 or more character" at bounding box center [387, 154] width 173 height 7
click at [310, 157] on li "Please enter 1 or more character" at bounding box center [387, 154] width 173 height 7
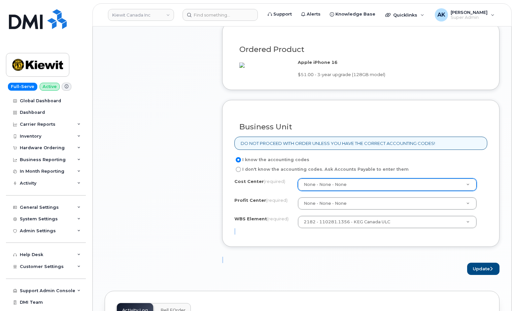
scroll to position [496, 0]
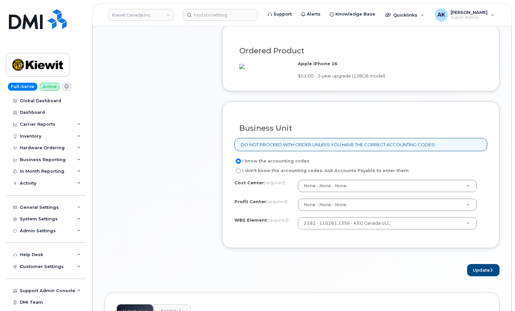
click at [347, 174] on label "I don't know the accounting codes. Ask Accounts Payable to enter them" at bounding box center [322, 171] width 174 height 8
click at [241, 173] on input "I don't know the accounting codes. Ask Accounts Payable to enter them" at bounding box center [238, 170] width 5 height 5
radio input "true"
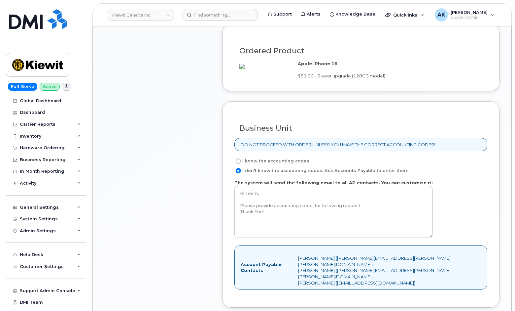
click at [254, 165] on label "I know the accounting codes" at bounding box center [272, 161] width 75 height 8
click at [241, 164] on input "I know the accounting codes" at bounding box center [238, 160] width 5 height 5
radio input "true"
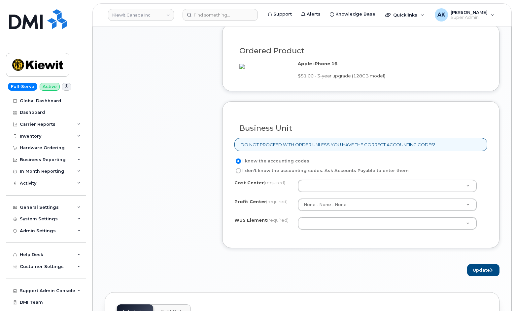
click at [326, 273] on div "Update" at bounding box center [361, 270] width 278 height 12
click at [341, 290] on div "× Share This Order If you want to allow others to create or edit orders, share …" at bounding box center [302, 68] width 395 height 1006
click at [342, 288] on div "× Share This Order If you want to allow others to create or edit orders, share …" at bounding box center [302, 68] width 395 height 1006
click at [331, 286] on div "× Share This Order If you want to allow others to create or edit orders, share …" at bounding box center [302, 68] width 395 height 1006
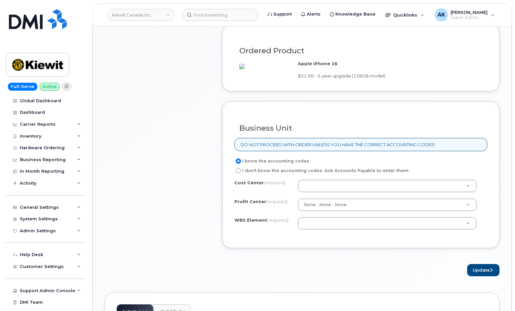
click at [331, 286] on div "× Share This Order If you want to allow others to create or edit orders, share …" at bounding box center [302, 68] width 395 height 1006
click at [341, 285] on div "× Share This Order If you want to allow others to create or edit orders, share …" at bounding box center [302, 68] width 395 height 1006
click at [371, 293] on div "× Share This Order If you want to allow others to create or edit orders, share …" at bounding box center [302, 68] width 395 height 1006
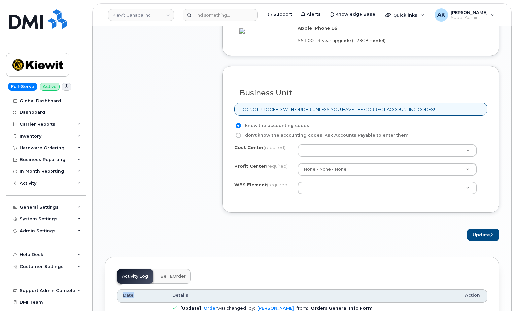
scroll to position [595, 0]
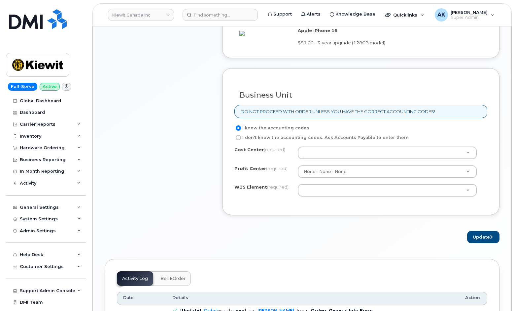
scroll to position [496, 0]
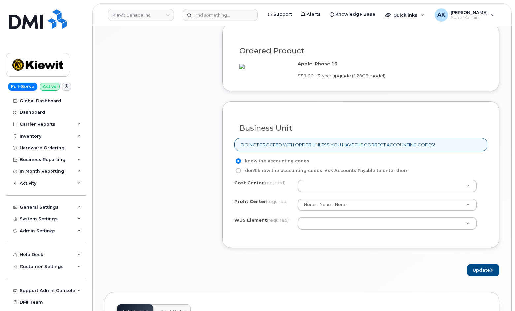
click at [403, 285] on div "× Share This Order If you want to allow others to create or edit orders, share …" at bounding box center [302, 68] width 395 height 1006
drag, startPoint x: 403, startPoint y: 285, endPoint x: 404, endPoint y: 281, distance: 4.3
click at [404, 285] on div "× Share This Order If you want to allow others to create or edit orders, share …" at bounding box center [302, 68] width 395 height 1006
click at [404, 276] on div "Update" at bounding box center [361, 270] width 278 height 12
drag, startPoint x: 404, startPoint y: 281, endPoint x: 408, endPoint y: 281, distance: 4.3
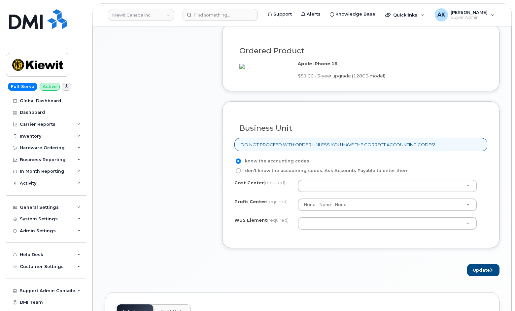
click at [407, 276] on div "Update" at bounding box center [361, 270] width 278 height 12
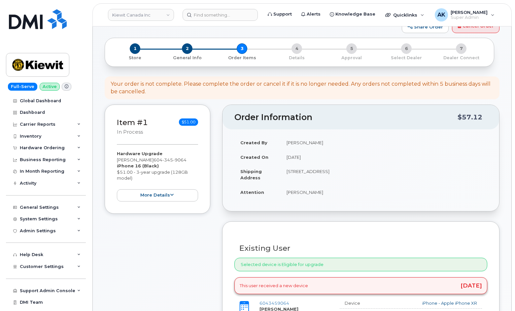
scroll to position [0, 0]
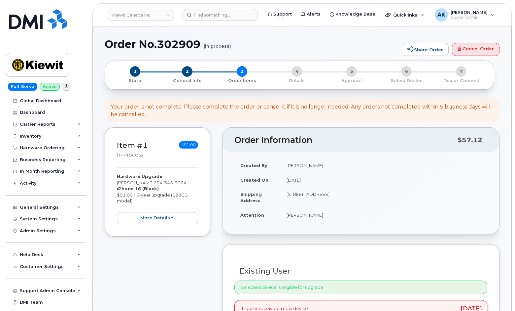
click at [353, 177] on td "[DATE]" at bounding box center [384, 179] width 207 height 15
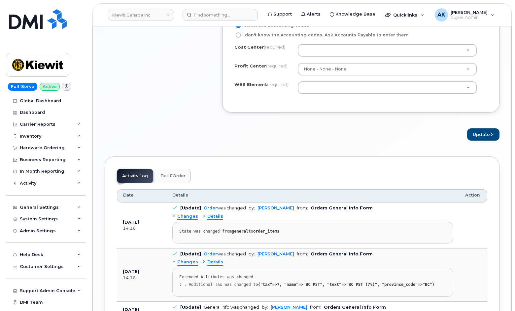
scroll to position [532, 0]
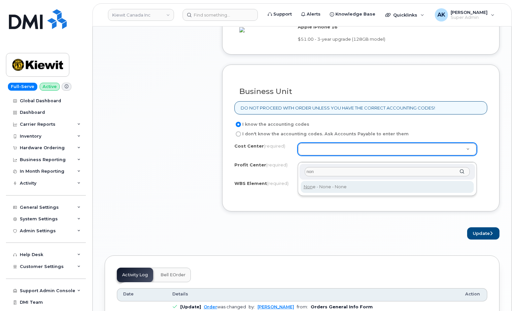
type input "non"
type input "None"
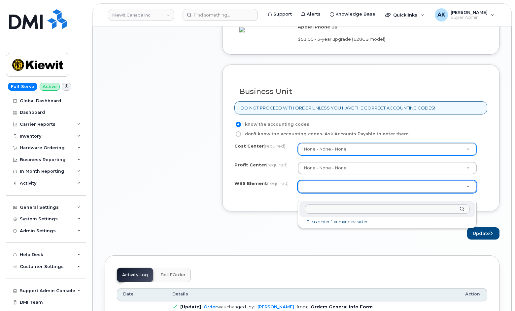
paste input "110281.1356"
type input "110281.1356"
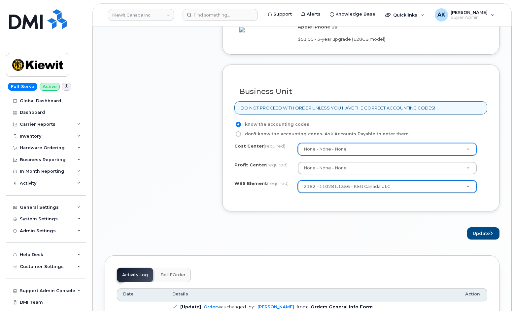
click at [366, 239] on div "Update" at bounding box center [361, 233] width 278 height 12
drag, startPoint x: 483, startPoint y: 242, endPoint x: 358, endPoint y: 248, distance: 125.4
click at [332, 260] on div "× Share This Order If you want to allow others to create or edit orders, share …" at bounding box center [302, 31] width 395 height 1006
click at [477, 239] on button "Update" at bounding box center [484, 233] width 32 height 12
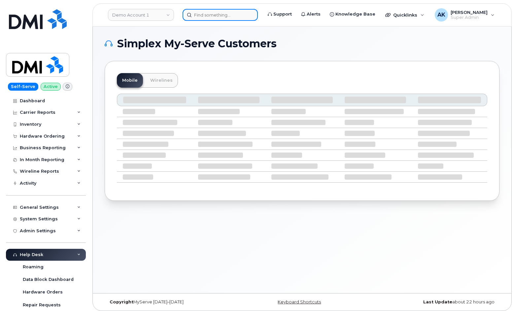
click at [219, 19] on input at bounding box center [220, 15] width 75 height 12
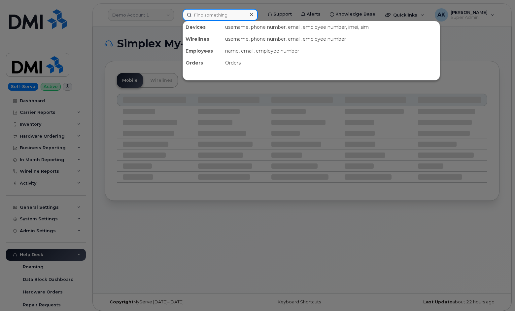
paste input "6043459064"
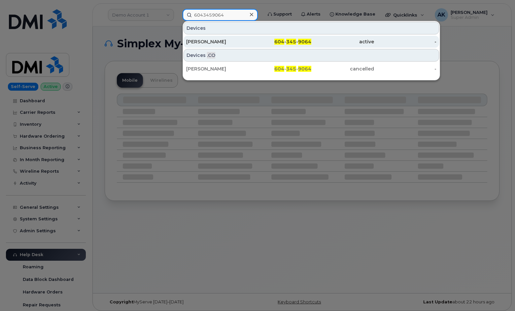
type input "6043459064"
click at [236, 42] on div "[PERSON_NAME]" at bounding box center [217, 41] width 63 height 7
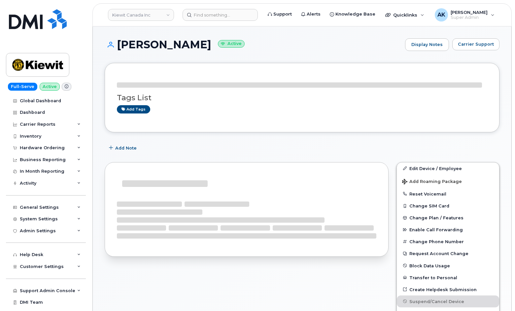
click at [394, 134] on div "Tags List Add tags Add Note Edit Device / Employee Add Roaming Package Reset Vo…" at bounding box center [302, 306] width 395 height 487
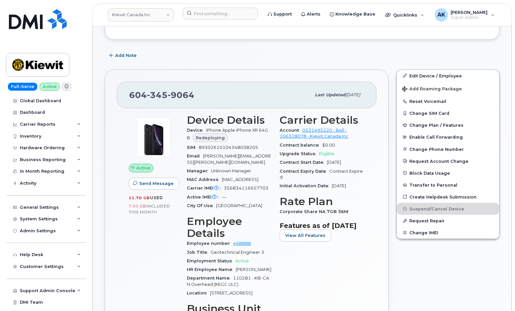
scroll to position [165, 0]
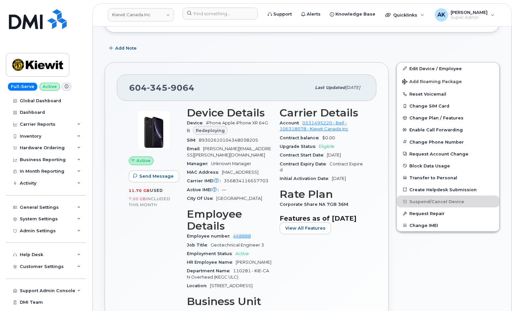
click at [320, 281] on div "Carrier Details Account 0531495220 - Bell - 106318078 - Kiewit Canada Inc Contr…" at bounding box center [322, 255] width 93 height 304
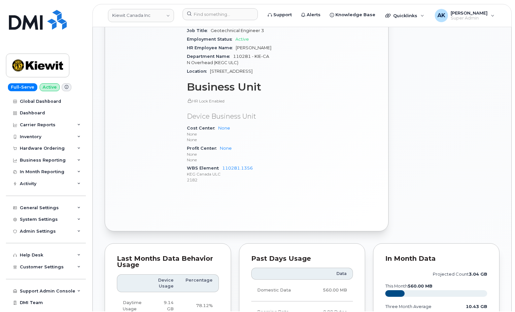
scroll to position [363, 0]
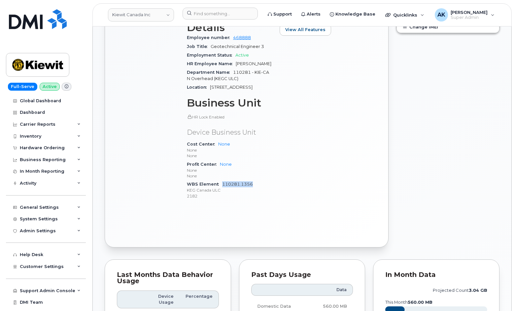
drag, startPoint x: 257, startPoint y: 183, endPoint x: 222, endPoint y: 185, distance: 35.1
click at [222, 185] on div "WBS Element 110281.1356 KEG Canada ULC 2182" at bounding box center [229, 190] width 85 height 20
copy link "110281.1356"
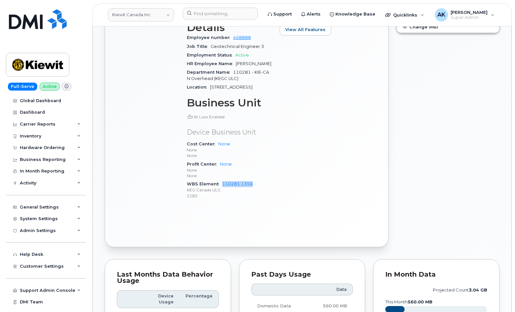
drag, startPoint x: 310, startPoint y: 149, endPoint x: 222, endPoint y: 91, distance: 104.9
click at [310, 149] on div "Carrier Details Account 0531495220 - Bell - 106318078 - Kiewit Canada Inc Contr…" at bounding box center [322, 57] width 93 height 304
click at [56, 29] on link at bounding box center [37, 28] width 63 height 38
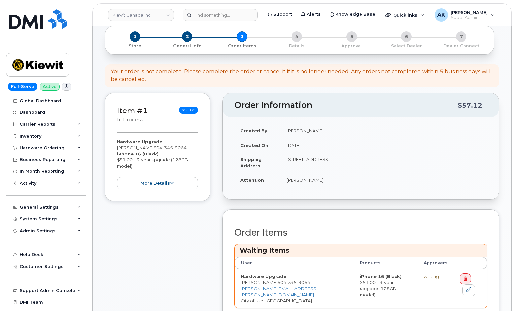
scroll to position [165, 0]
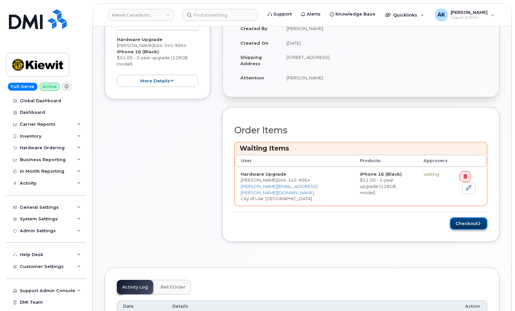
click at [461, 219] on button "Checkout" at bounding box center [468, 223] width 37 height 12
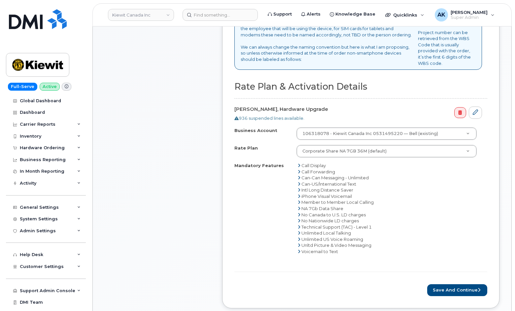
scroll to position [231, 0]
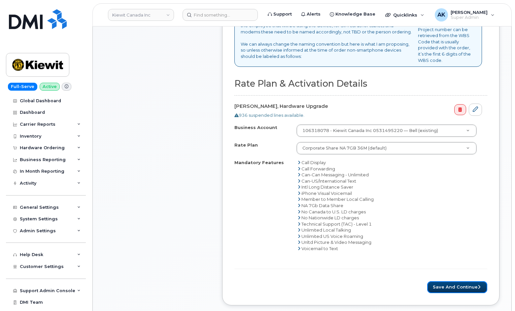
drag, startPoint x: 440, startPoint y: 288, endPoint x: 408, endPoint y: 274, distance: 34.9
click at [440, 288] on button "Save and Continue" at bounding box center [458, 287] width 60 height 12
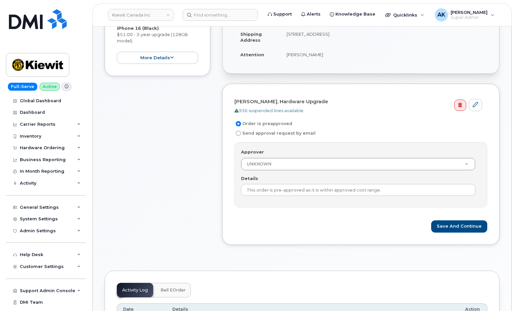
scroll to position [132, 0]
click at [441, 225] on button "Save and Continue" at bounding box center [460, 226] width 56 height 12
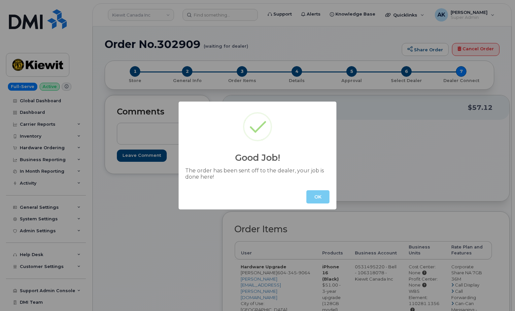
click at [321, 196] on button "OK" at bounding box center [318, 196] width 23 height 13
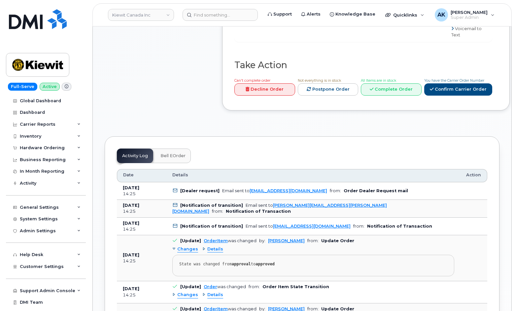
scroll to position [463, 0]
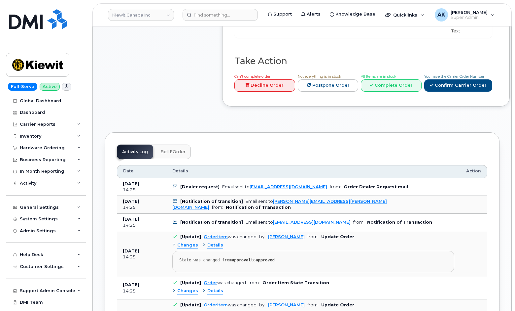
click at [410, 201] on td "[Notification of transition] Email sent to [PERSON_NAME][EMAIL_ADDRESS][PERSON_…" at bounding box center [314, 205] width 294 height 18
click at [395, 204] on td "[Notification of transition] Email sent to [PERSON_NAME][EMAIL_ADDRESS][PERSON_…" at bounding box center [314, 205] width 294 height 18
click at [395, 204] on td "[Notification of transition] Email sent to FLORENCE.SOQUILA@KIEWIT.COM from: No…" at bounding box center [314, 205] width 294 height 18
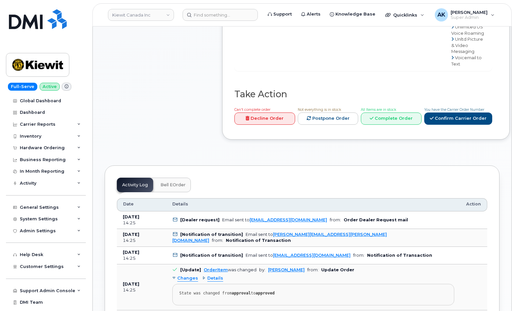
drag, startPoint x: 350, startPoint y: 165, endPoint x: 346, endPoint y: 172, distance: 9.2
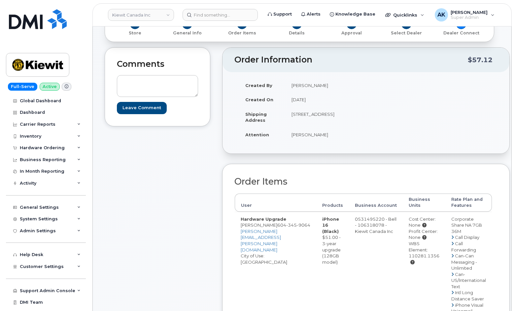
scroll to position [0, 0]
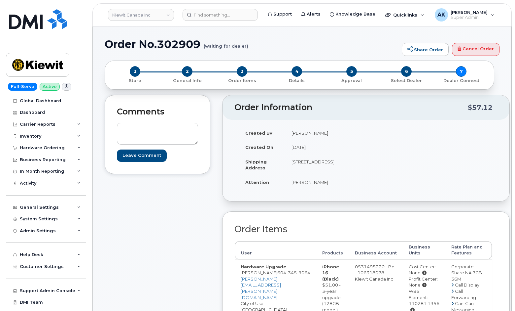
click at [372, 162] on div "Created By Ahmed Khoudja Created On October 8, 2025 Shipping Address 11272 250B…" at bounding box center [366, 161] width 263 height 70
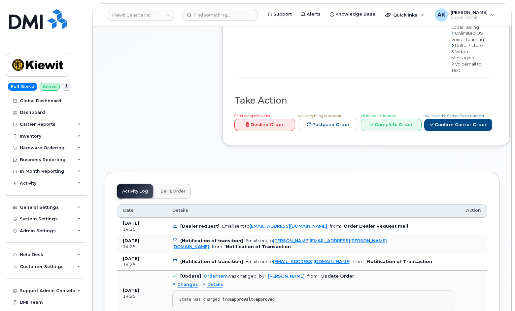
scroll to position [496, 0]
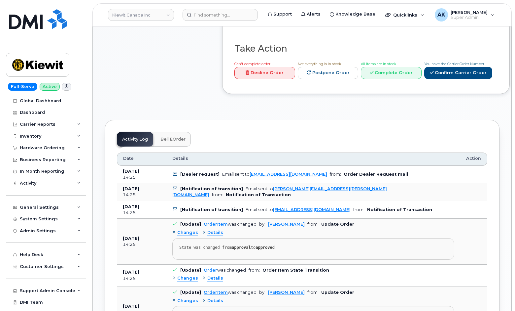
scroll to position [430, 0]
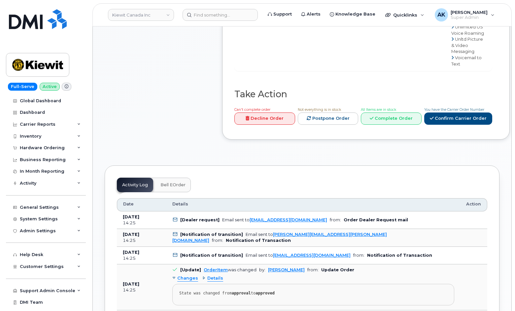
drag, startPoint x: 415, startPoint y: 142, endPoint x: 412, endPoint y: 144, distance: 3.6
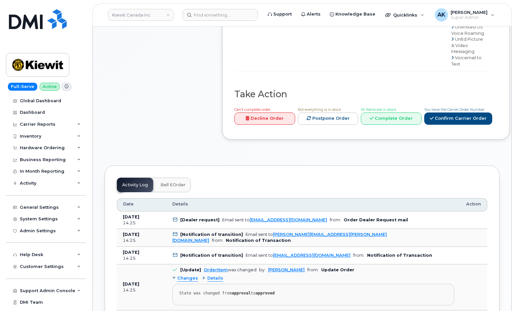
drag, startPoint x: 305, startPoint y: 162, endPoint x: 267, endPoint y: 167, distance: 38.6
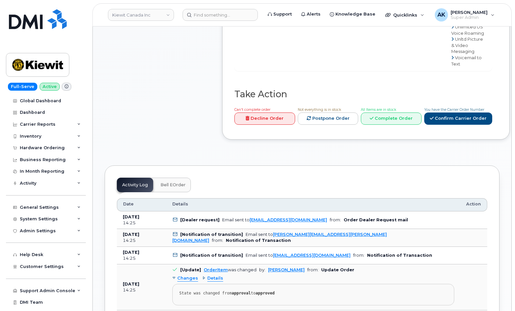
click at [455, 212] on td "[Dealer request] Email sent to procurement@myserve.ca from: Order Dealer Reques…" at bounding box center [314, 220] width 294 height 18
click at [374, 116] on icon at bounding box center [372, 118] width 4 height 4
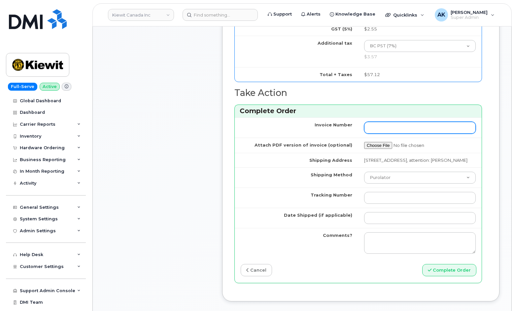
click at [414, 124] on input "Invoice Number" at bounding box center [420, 128] width 112 height 12
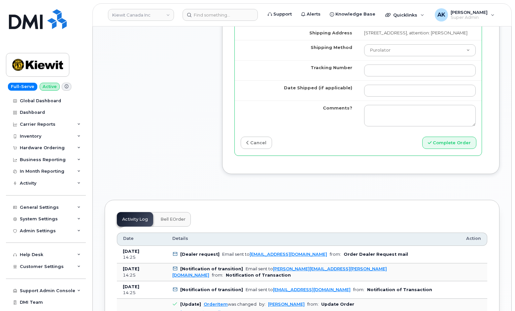
scroll to position [628, 0]
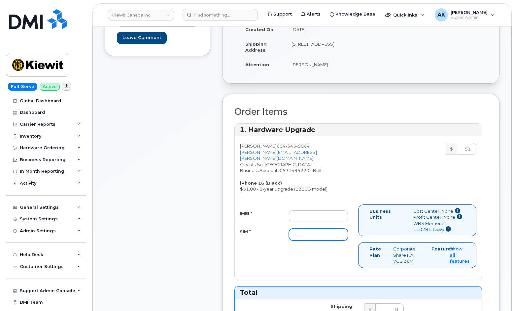
scroll to position [169, 0]
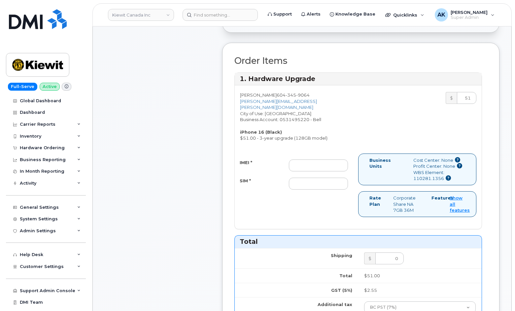
click at [372, 138] on div "Florence Soquila 604 345 9064 FLORENCE.SOQUILA@KIEWIT.COM City of Use: Vancouve…" at bounding box center [358, 116] width 247 height 49
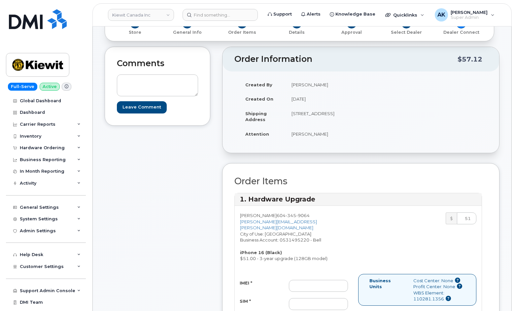
scroll to position [36, 0]
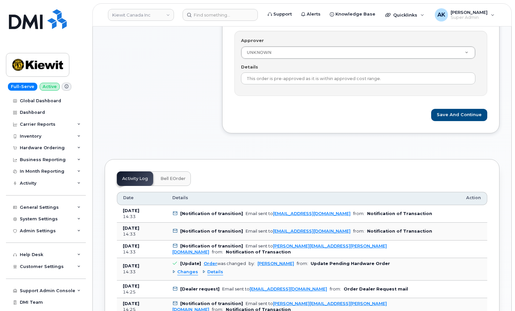
scroll to position [132, 0]
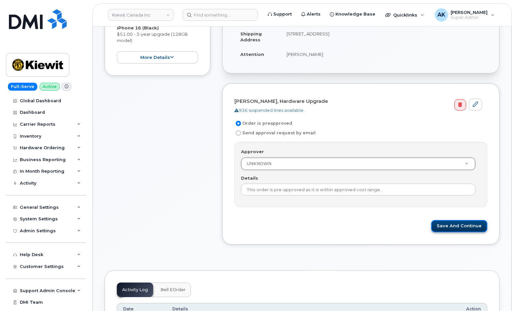
click at [454, 231] on button "Save and Continue" at bounding box center [460, 226] width 56 height 12
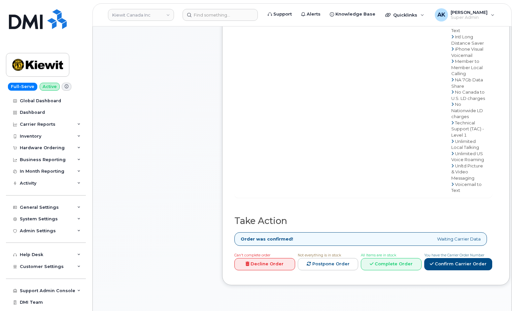
scroll to position [363, 0]
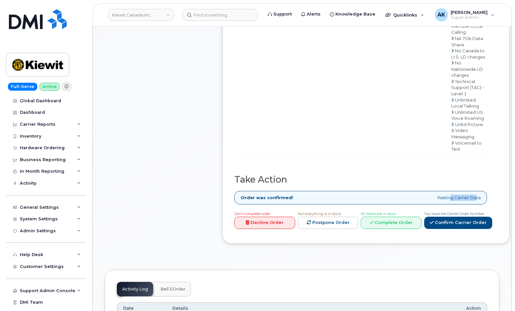
drag, startPoint x: 453, startPoint y: 192, endPoint x: 478, endPoint y: 190, distance: 24.9
click at [478, 191] on div "Order was confirmed! Waiting Carrier Data" at bounding box center [361, 198] width 253 height 14
click at [468, 191] on div "Order was confirmed! Waiting Carrier Data" at bounding box center [361, 198] width 253 height 14
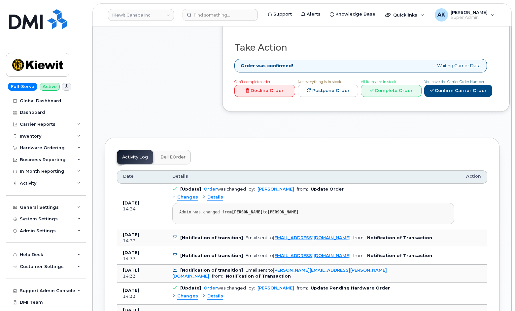
scroll to position [496, 0]
drag, startPoint x: 246, startPoint y: 193, endPoint x: 243, endPoint y: 193, distance: 3.3
click at [246, 193] on div "Changes Details Admin was changed from [PERSON_NAME] to [PERSON_NAME]" at bounding box center [313, 208] width 282 height 32
click at [216, 194] on span "Details" at bounding box center [215, 197] width 16 height 6
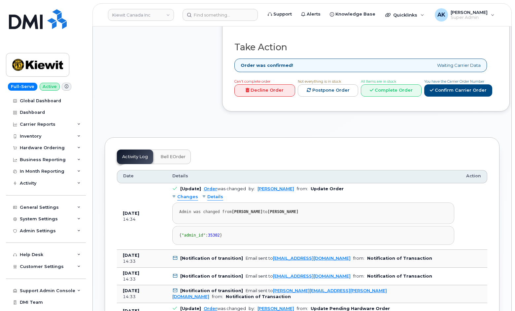
click at [216, 194] on span "Details" at bounding box center [215, 197] width 16 height 6
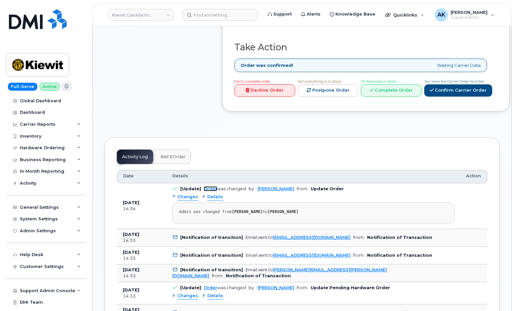
click at [212, 186] on link "Order" at bounding box center [211, 188] width 14 height 5
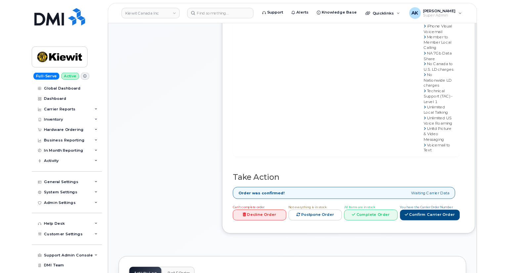
scroll to position [396, 0]
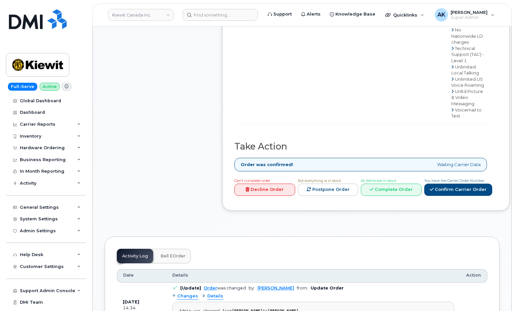
drag, startPoint x: 487, startPoint y: 214, endPoint x: 492, endPoint y: 213, distance: 4.9
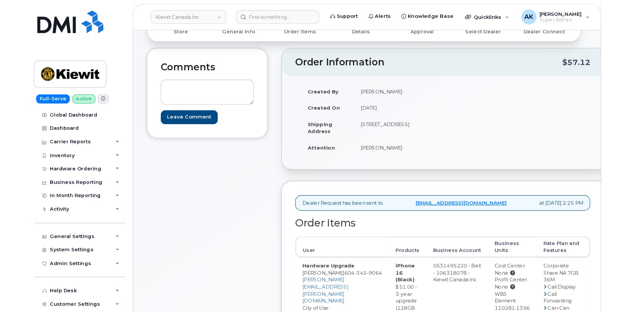
scroll to position [0, 0]
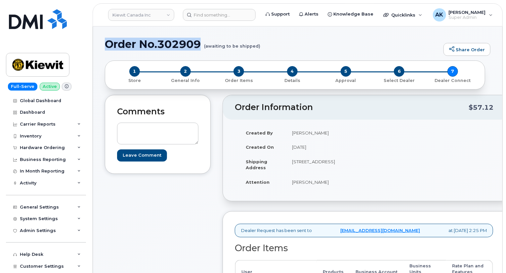
drag, startPoint x: 202, startPoint y: 45, endPoint x: 107, endPoint y: 47, distance: 95.5
click at [107, 47] on h1 "Order No.302909 (awaiting to be shipped)" at bounding box center [272, 44] width 335 height 12
copy h1 "Order No.302909"
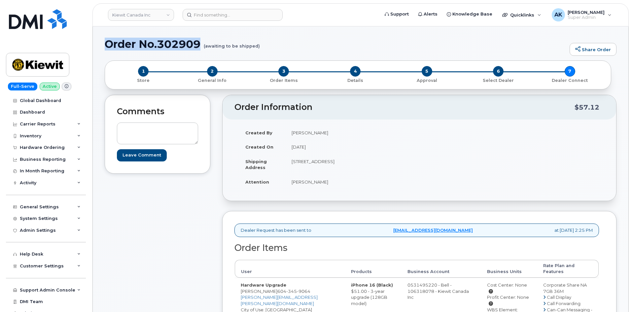
copy h1 "Order No.302909"
